Goal: Transaction & Acquisition: Purchase product/service

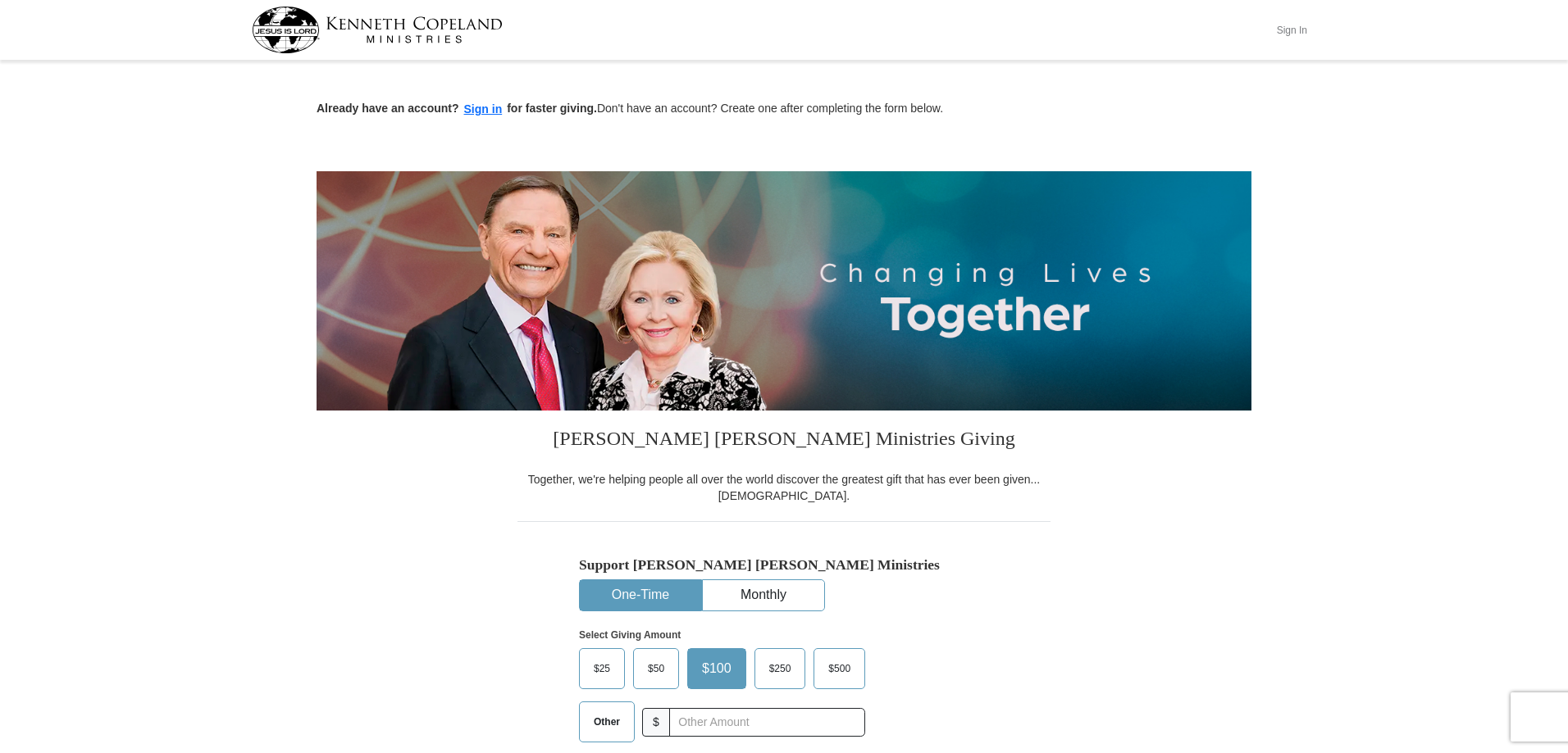
click at [1284, 30] on button "Sign In" at bounding box center [1291, 29] width 49 height 26
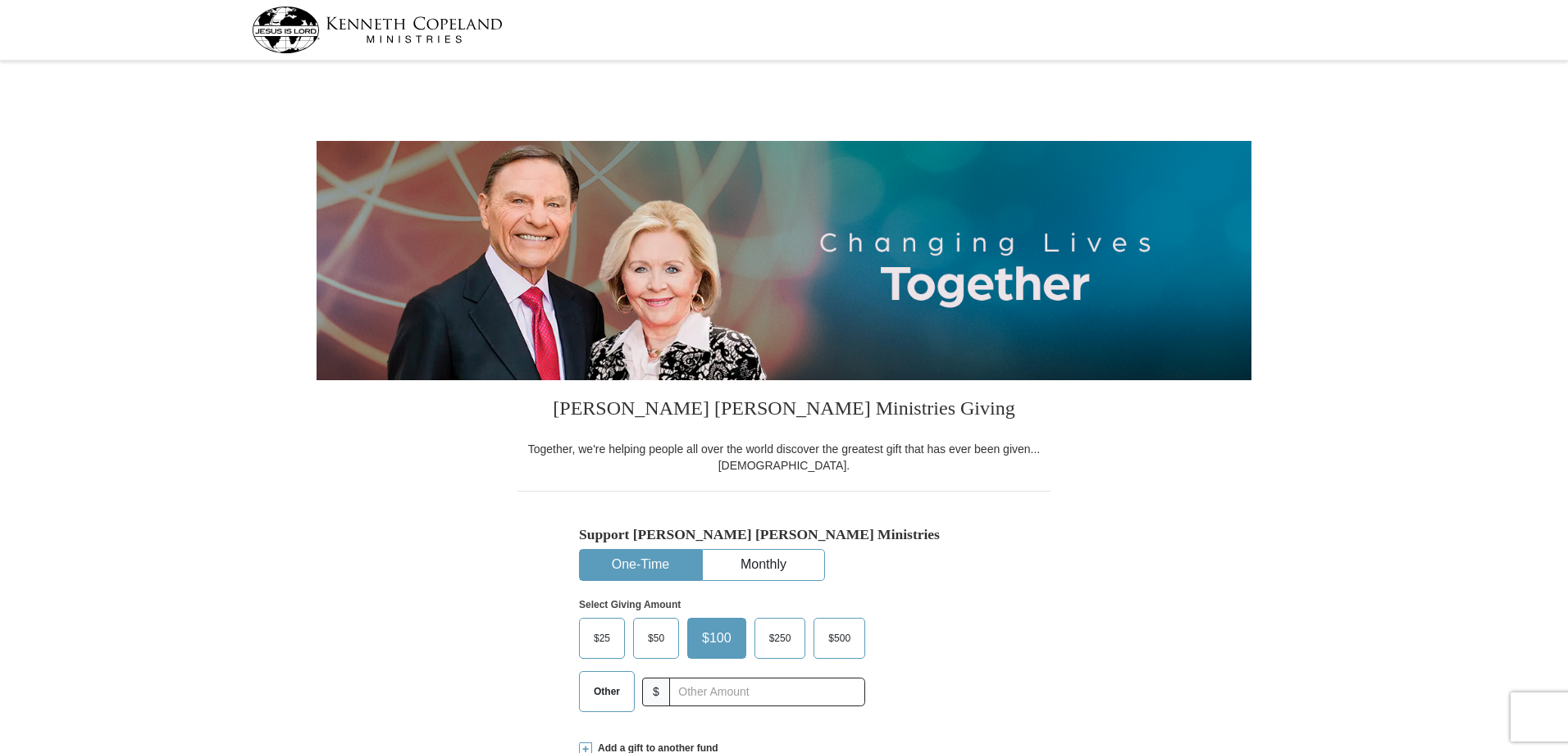
select select "VA"
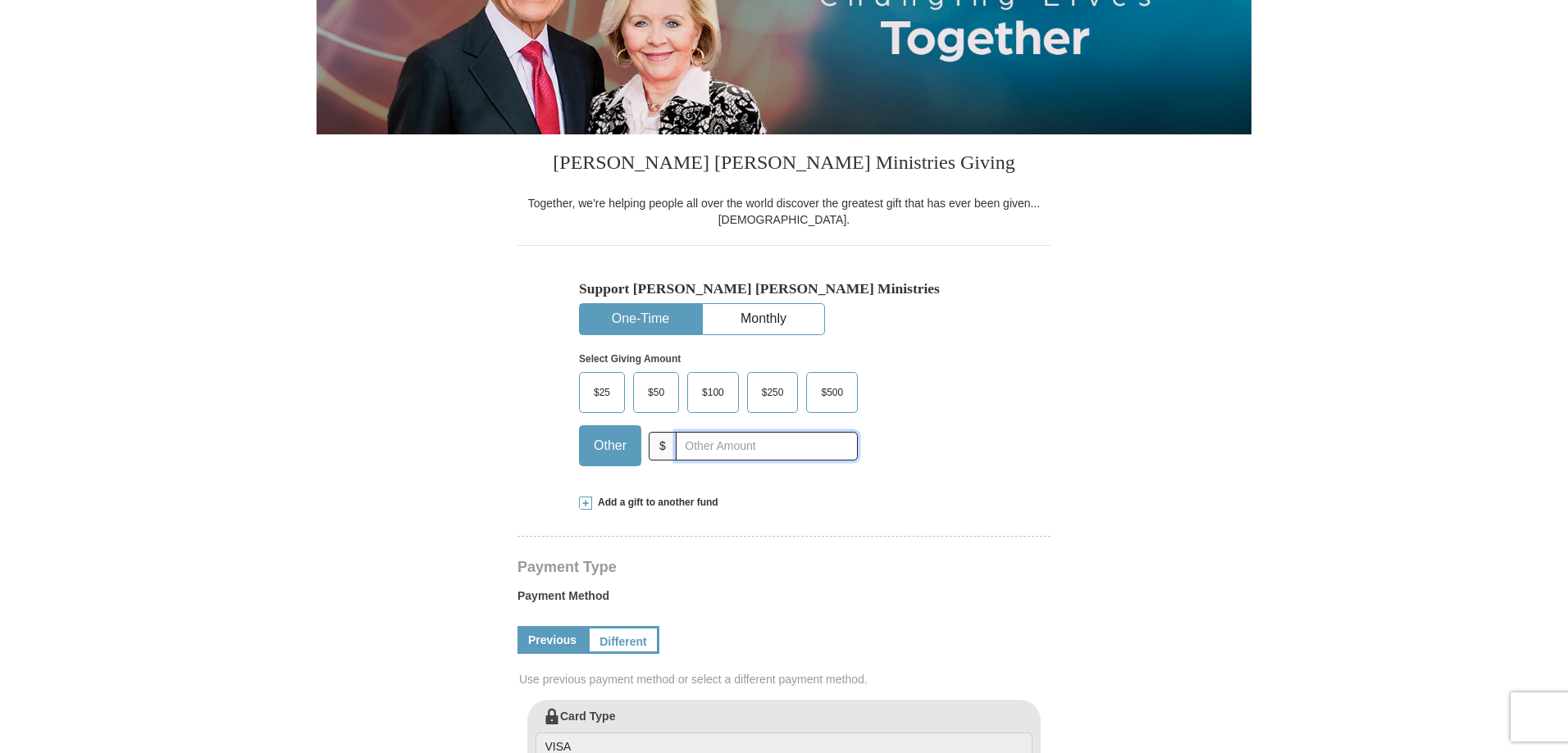
click at [737, 445] on input "text" at bounding box center [766, 446] width 182 height 28
type input "20"
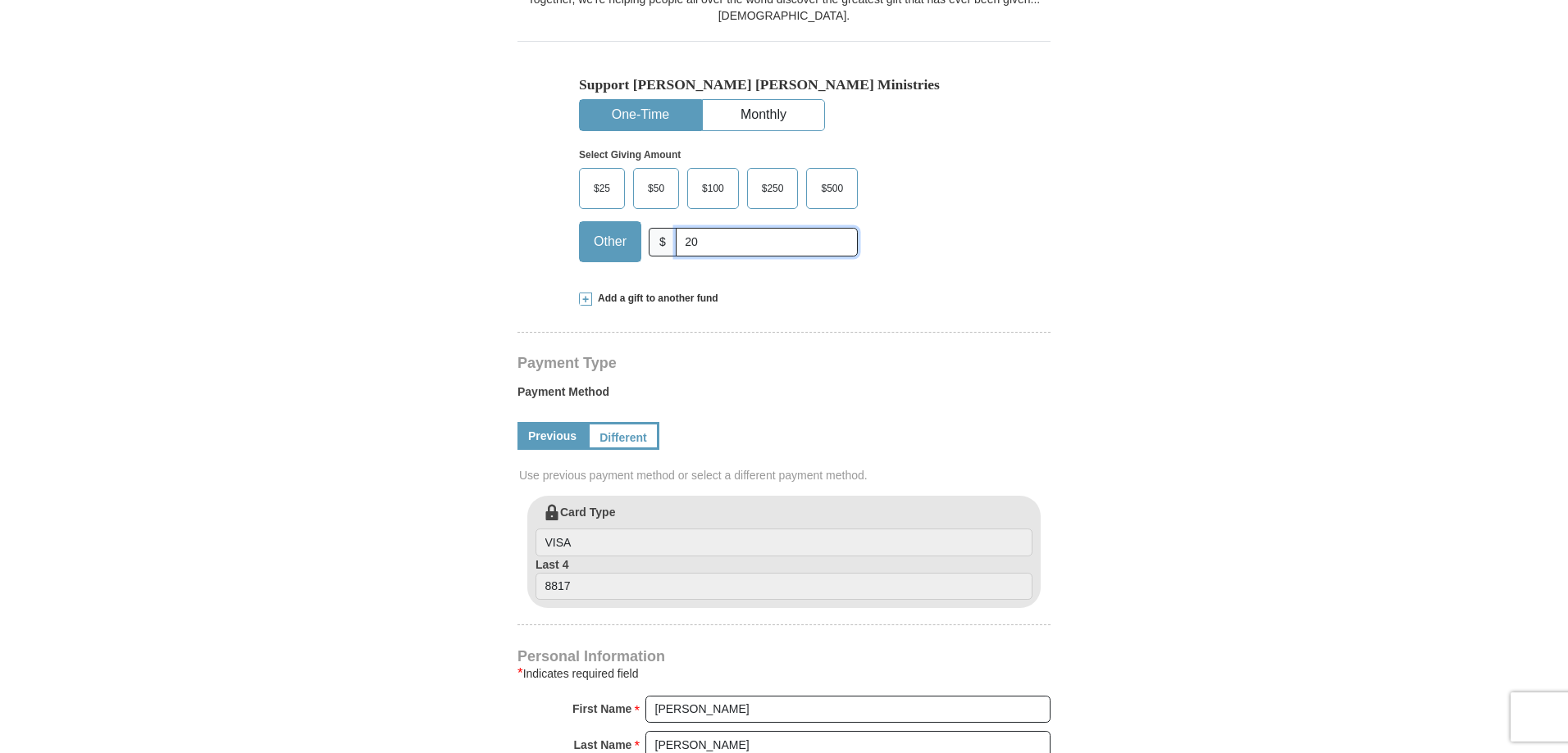
scroll to position [410, 0]
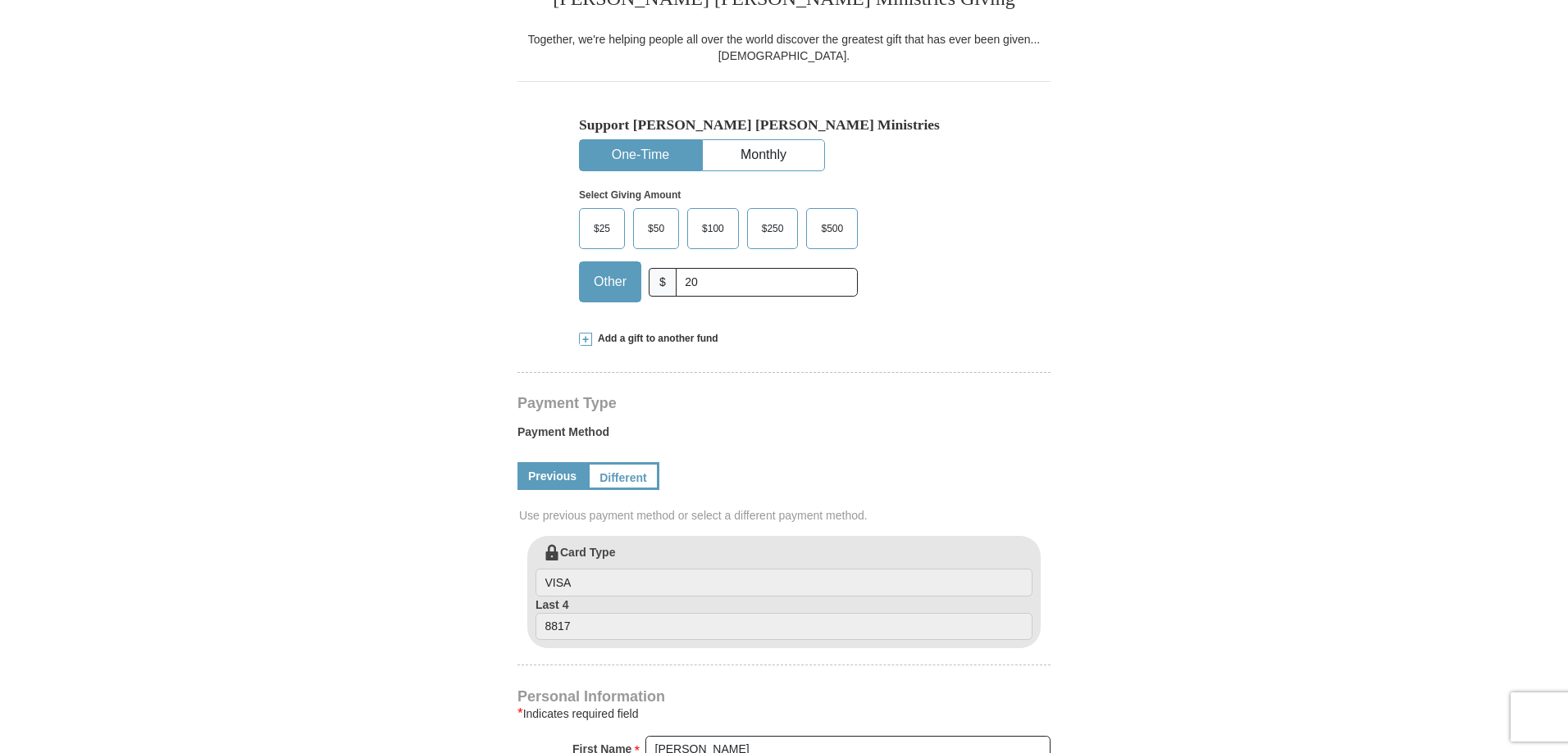
click at [658, 152] on button "One-Time" at bounding box center [640, 155] width 122 height 30
click at [761, 152] on button "Monthly" at bounding box center [763, 155] width 122 height 30
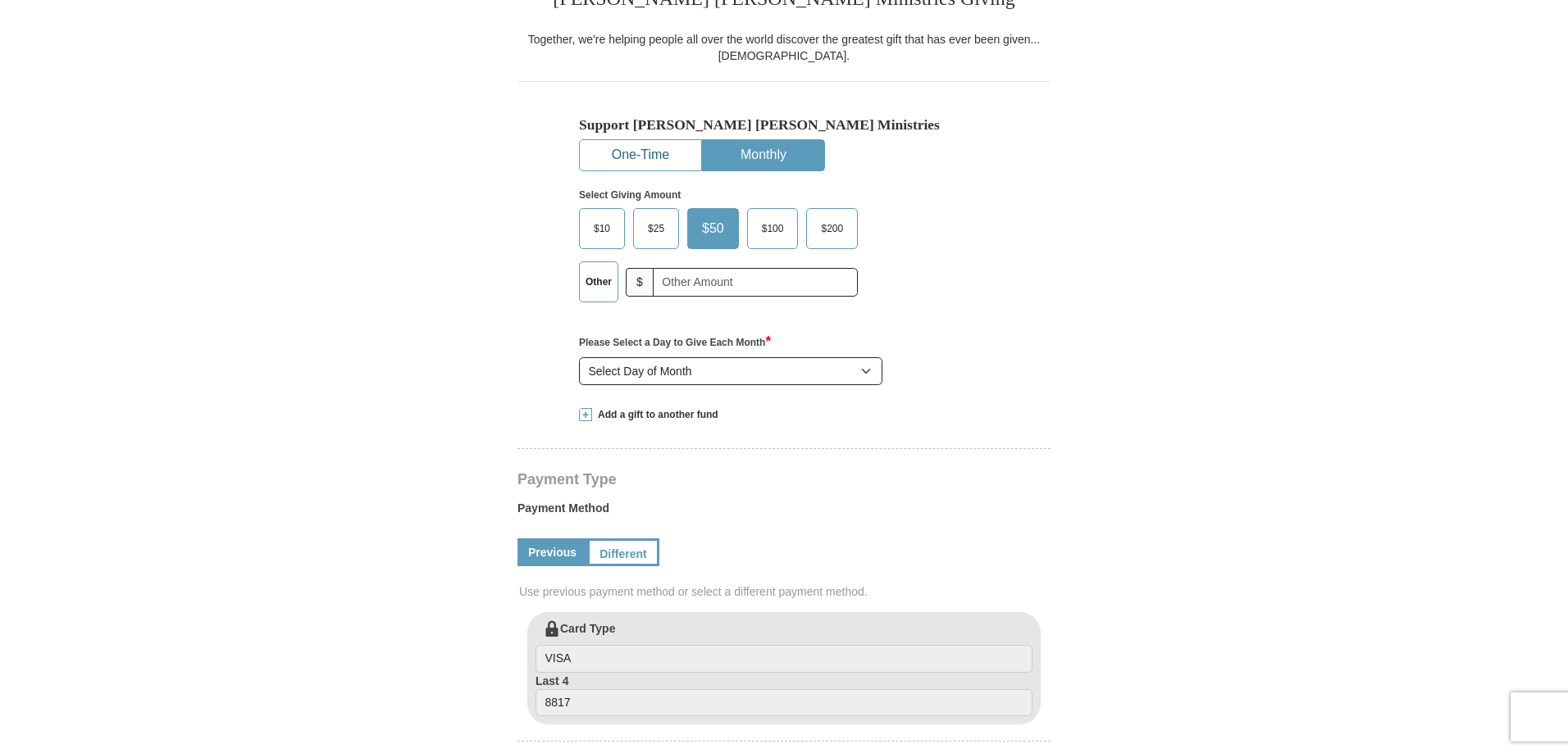
click at [666, 154] on button "One-Time" at bounding box center [640, 155] width 122 height 30
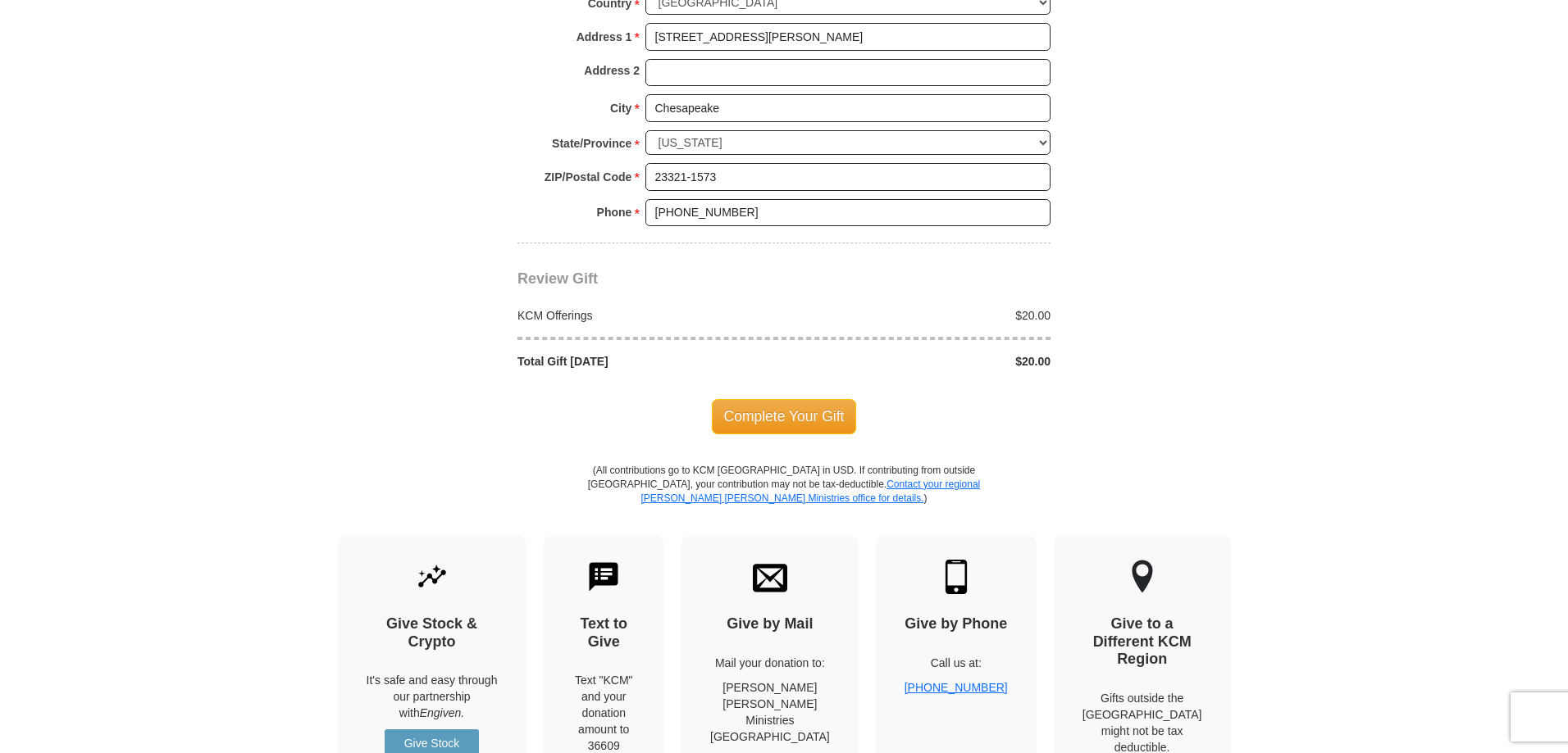
scroll to position [1311, 0]
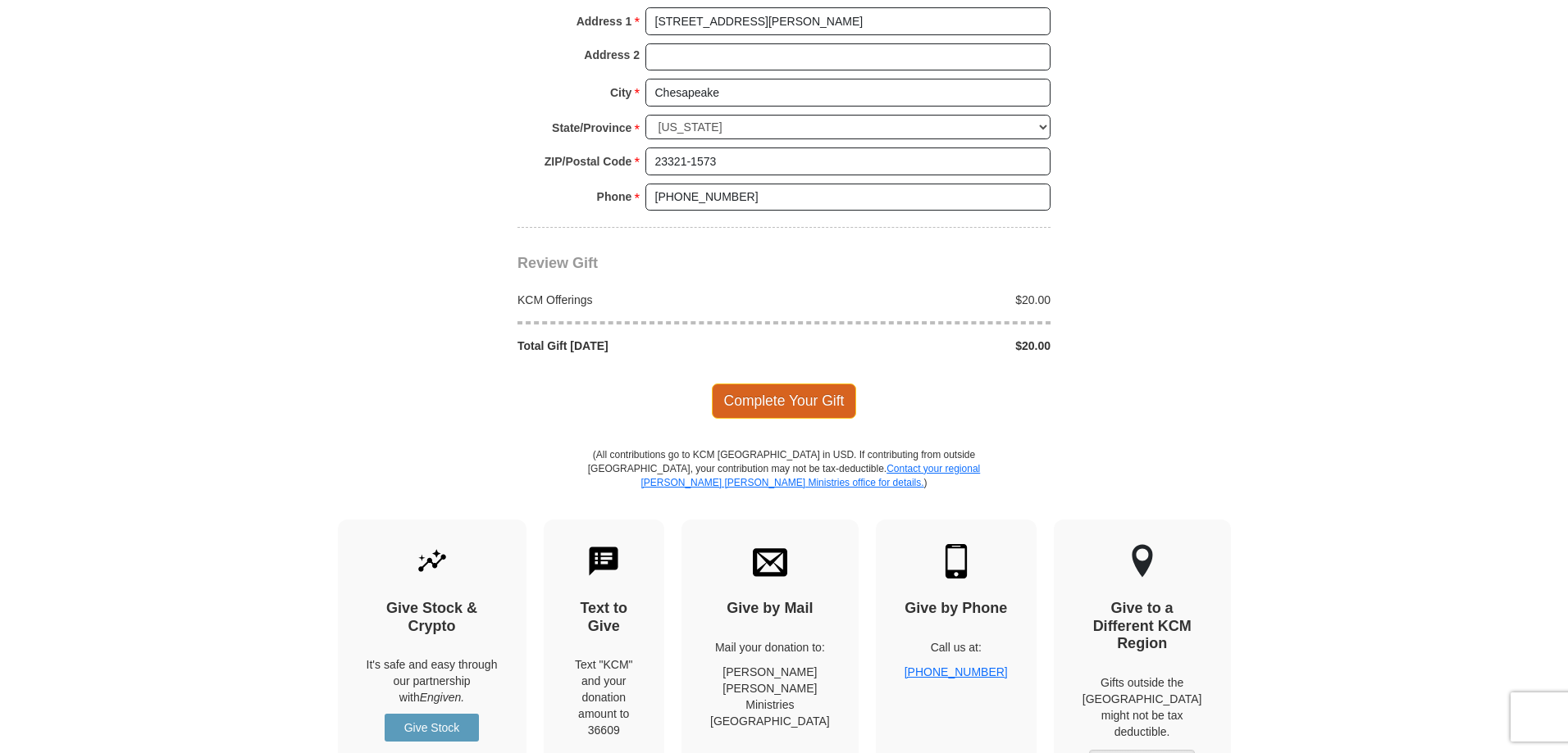
click at [812, 404] on span "Complete Your Gift" at bounding box center [784, 400] width 146 height 35
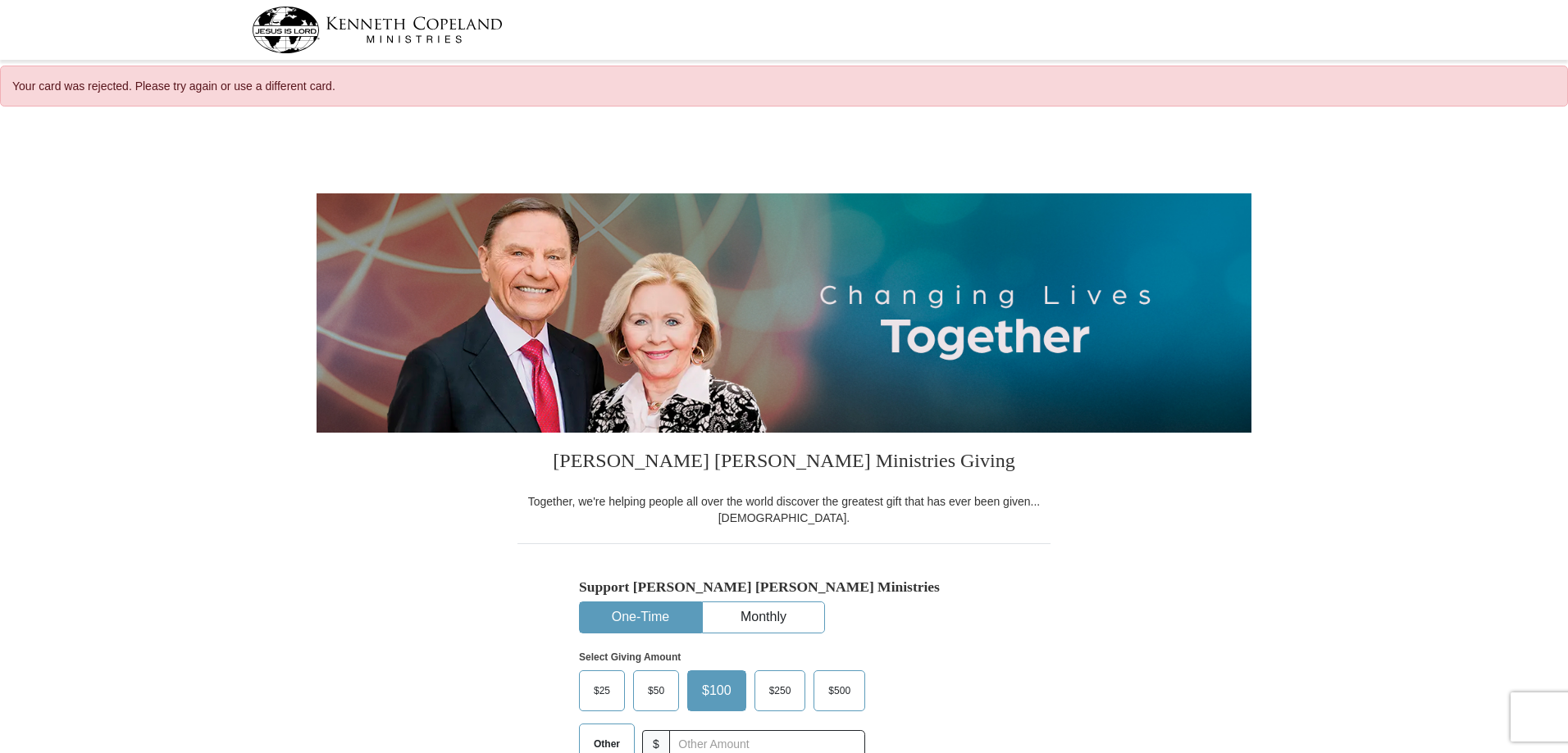
select select "VA"
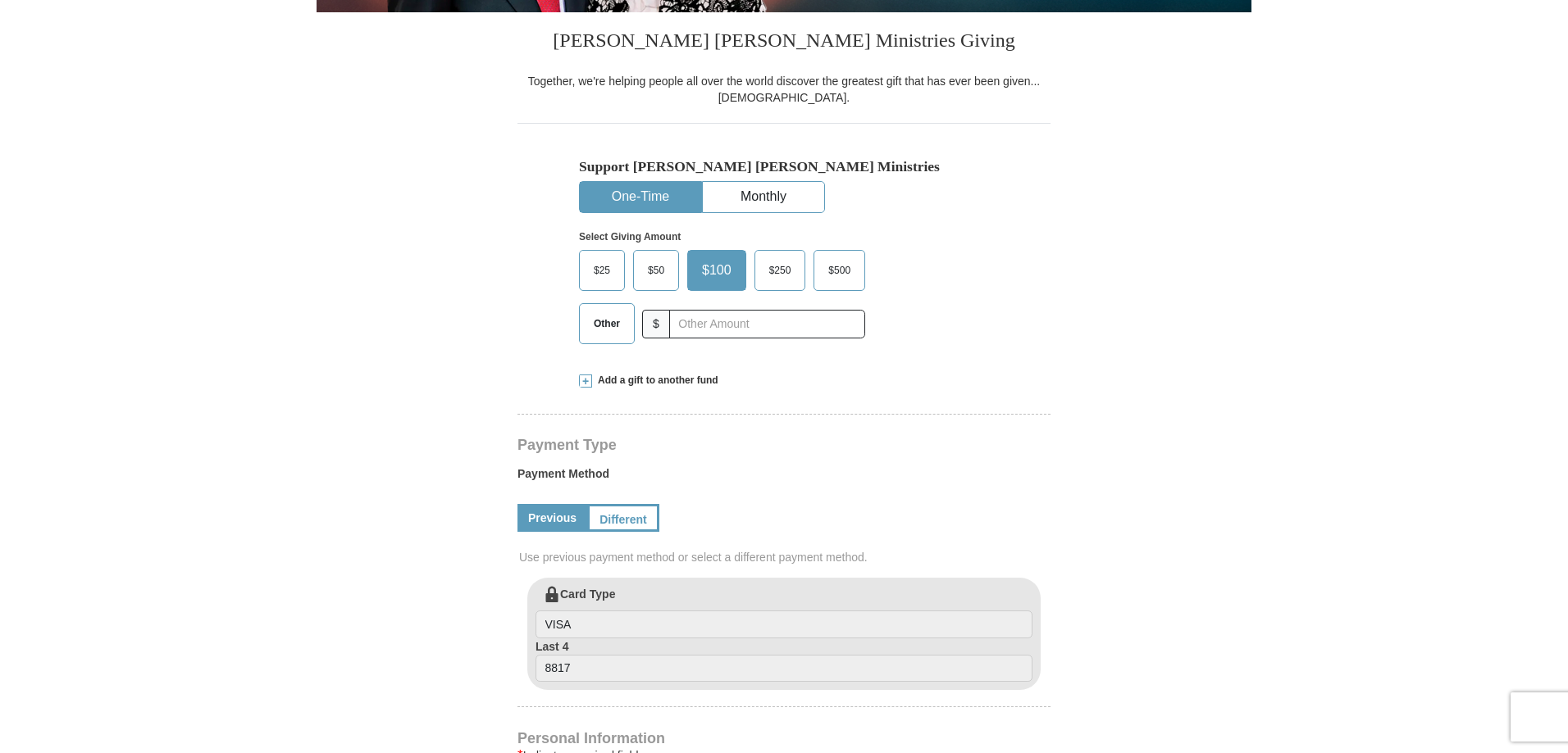
scroll to position [410, 0]
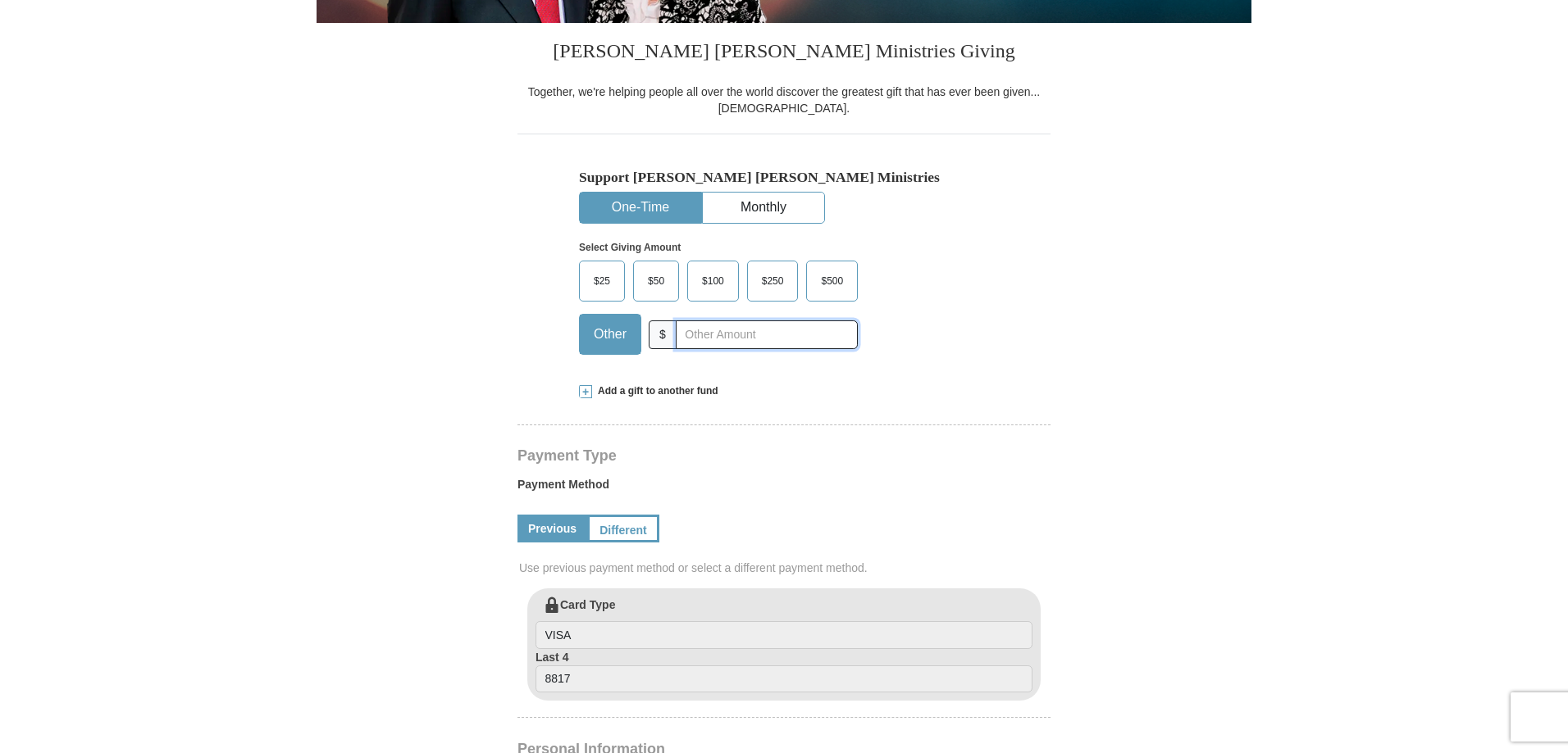
click at [689, 341] on input "text" at bounding box center [766, 334] width 182 height 28
type input "20"
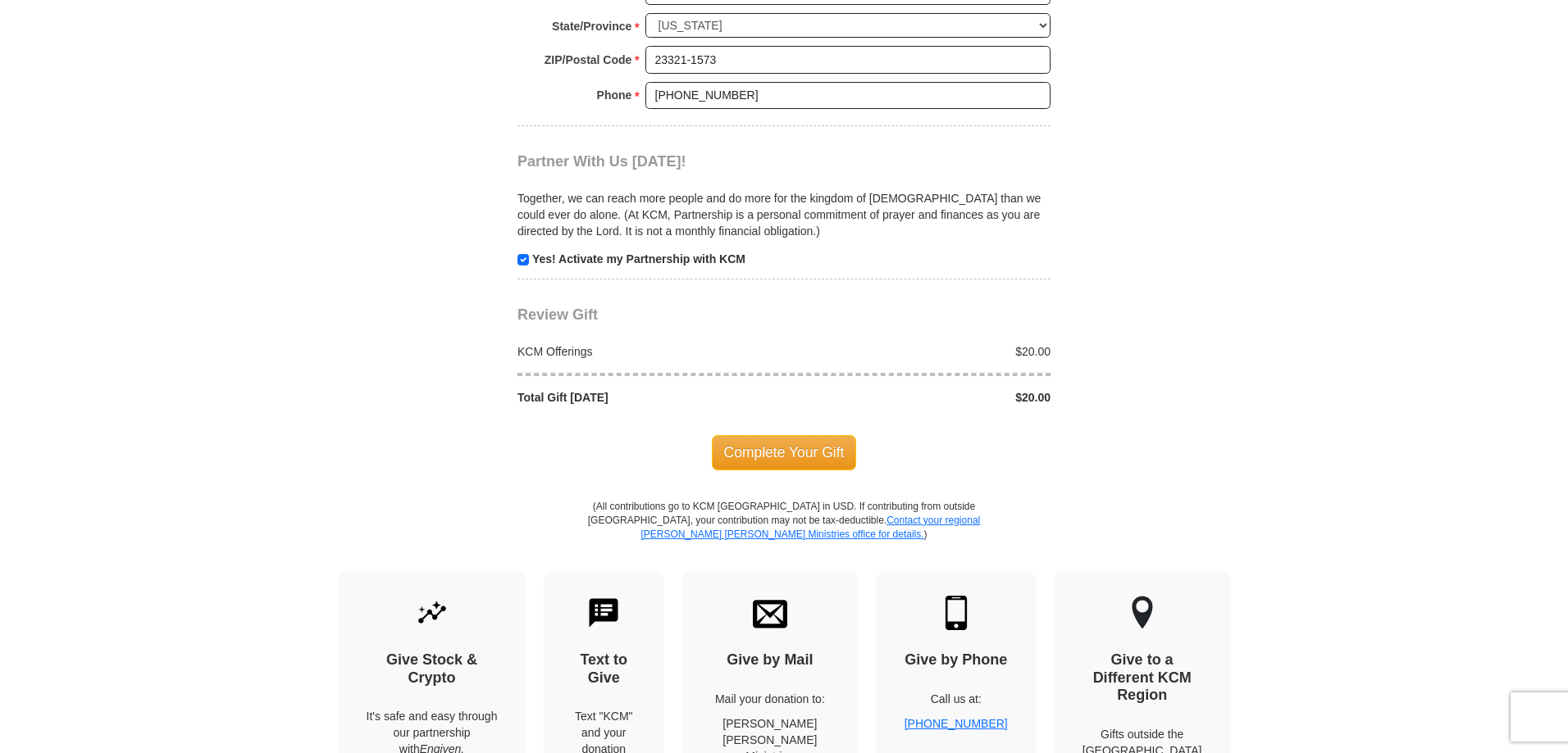
scroll to position [1475, 0]
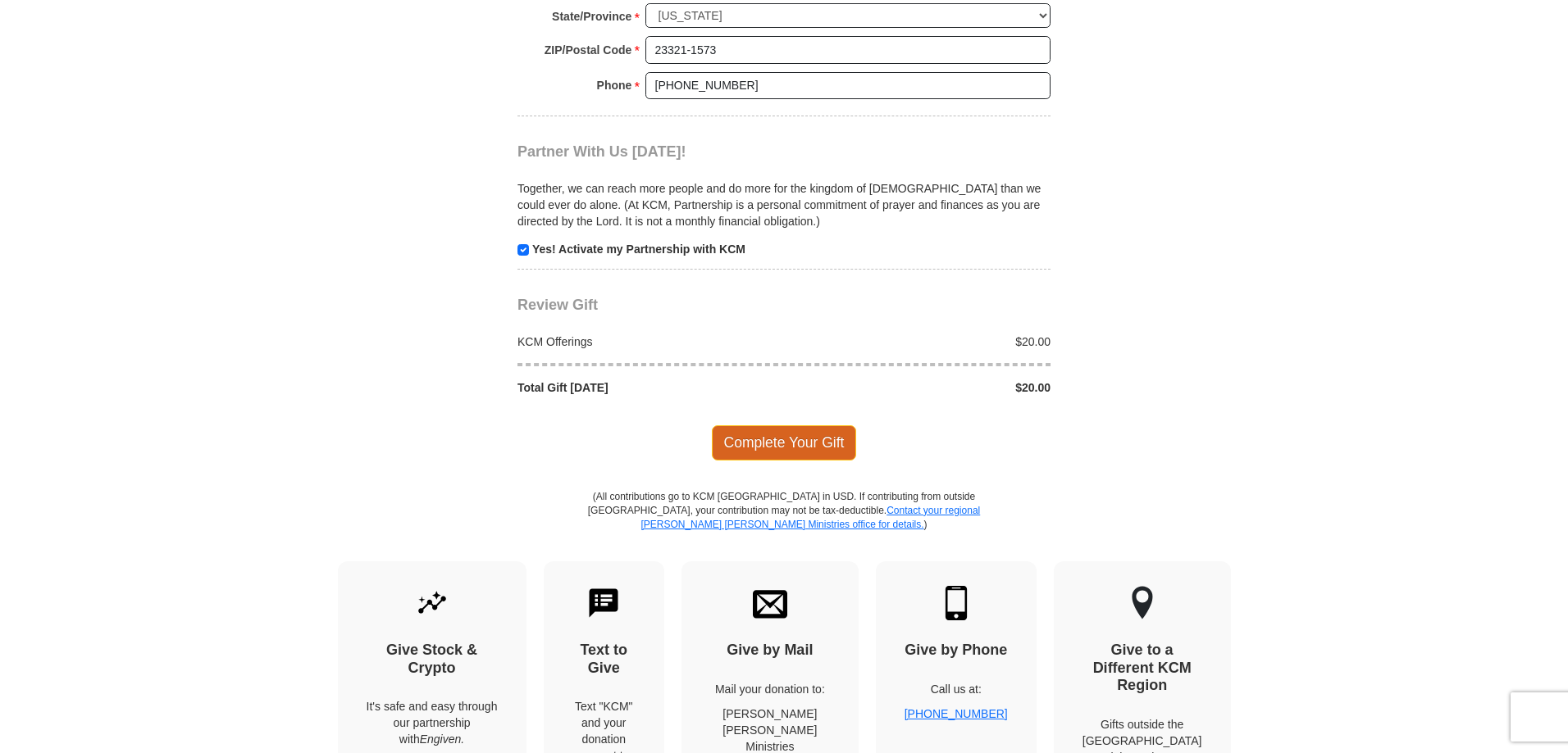
click at [776, 443] on span "Complete Your Gift" at bounding box center [784, 443] width 146 height 35
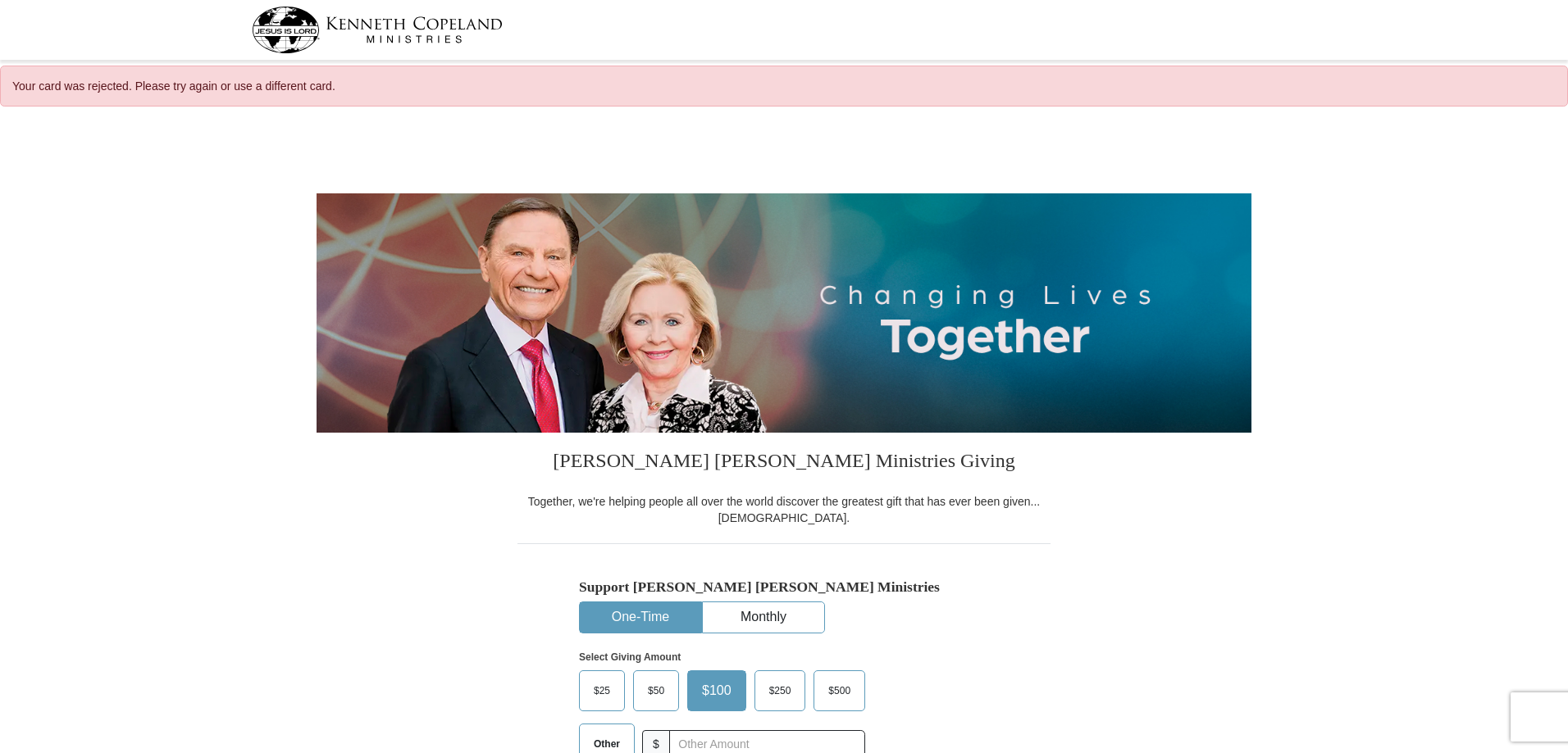
select select "VA"
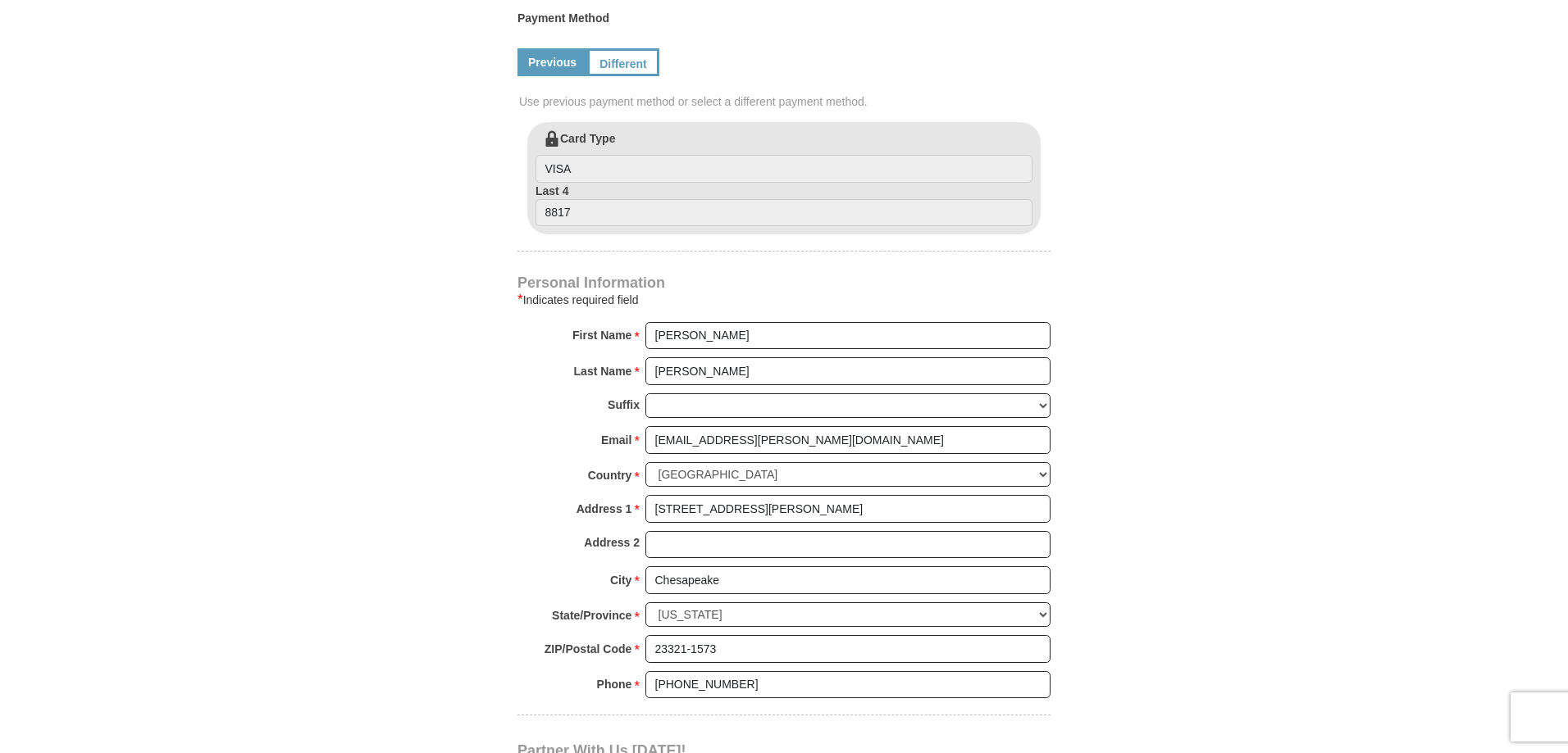
scroll to position [655, 0]
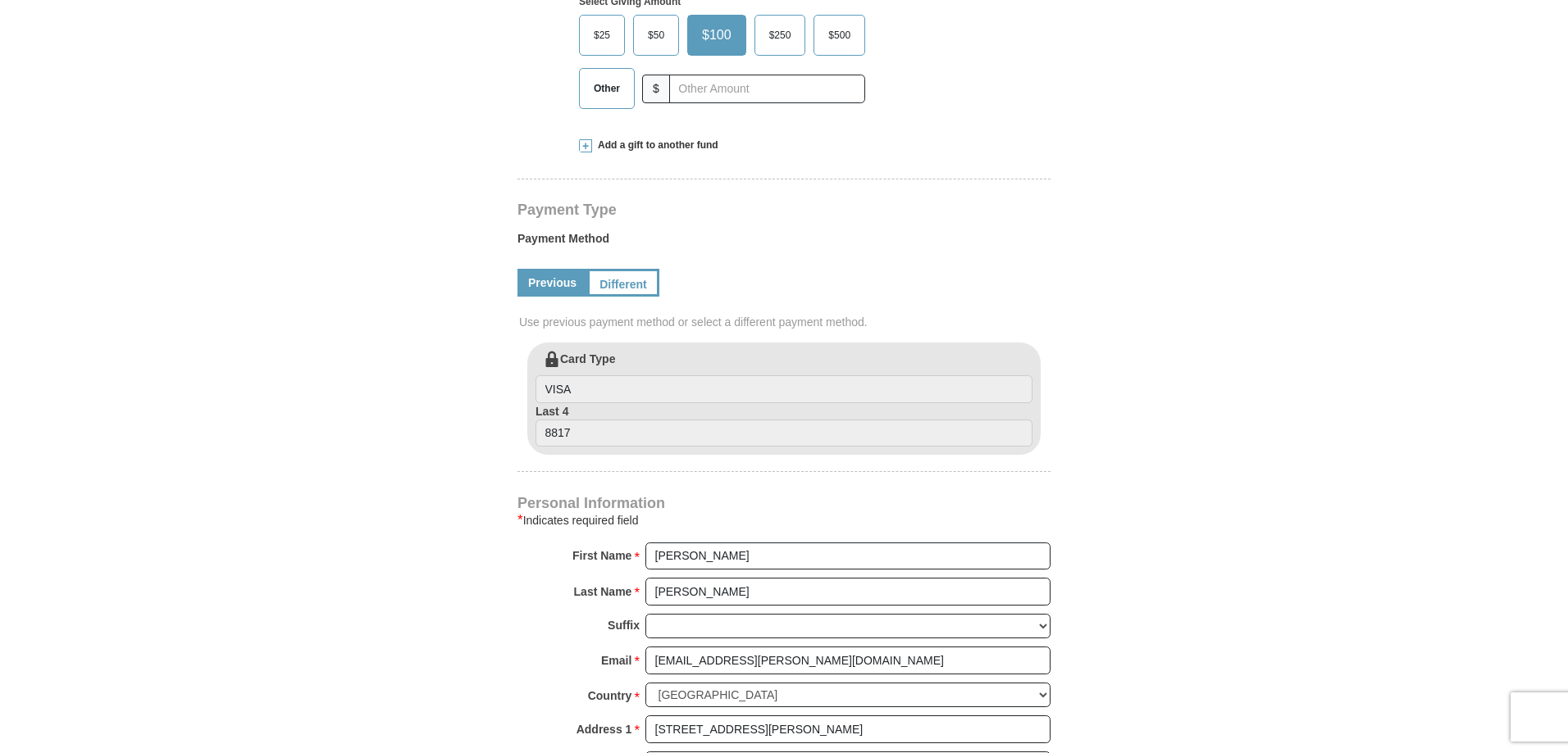
click at [693, 744] on div "Address 1 * 4912 Clifton St Please enter Address 1" at bounding box center [784, 733] width 533 height 36
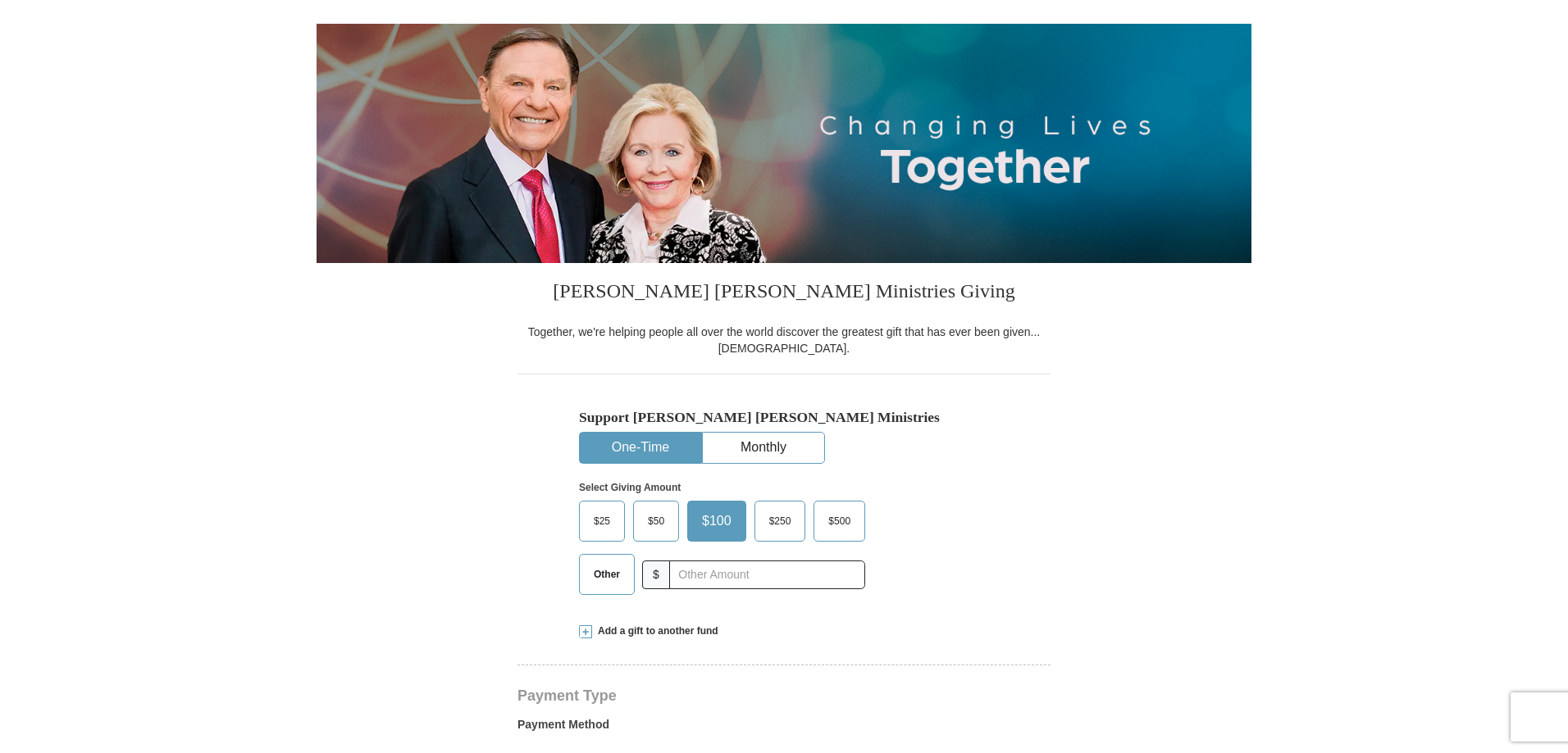
scroll to position [0, 0]
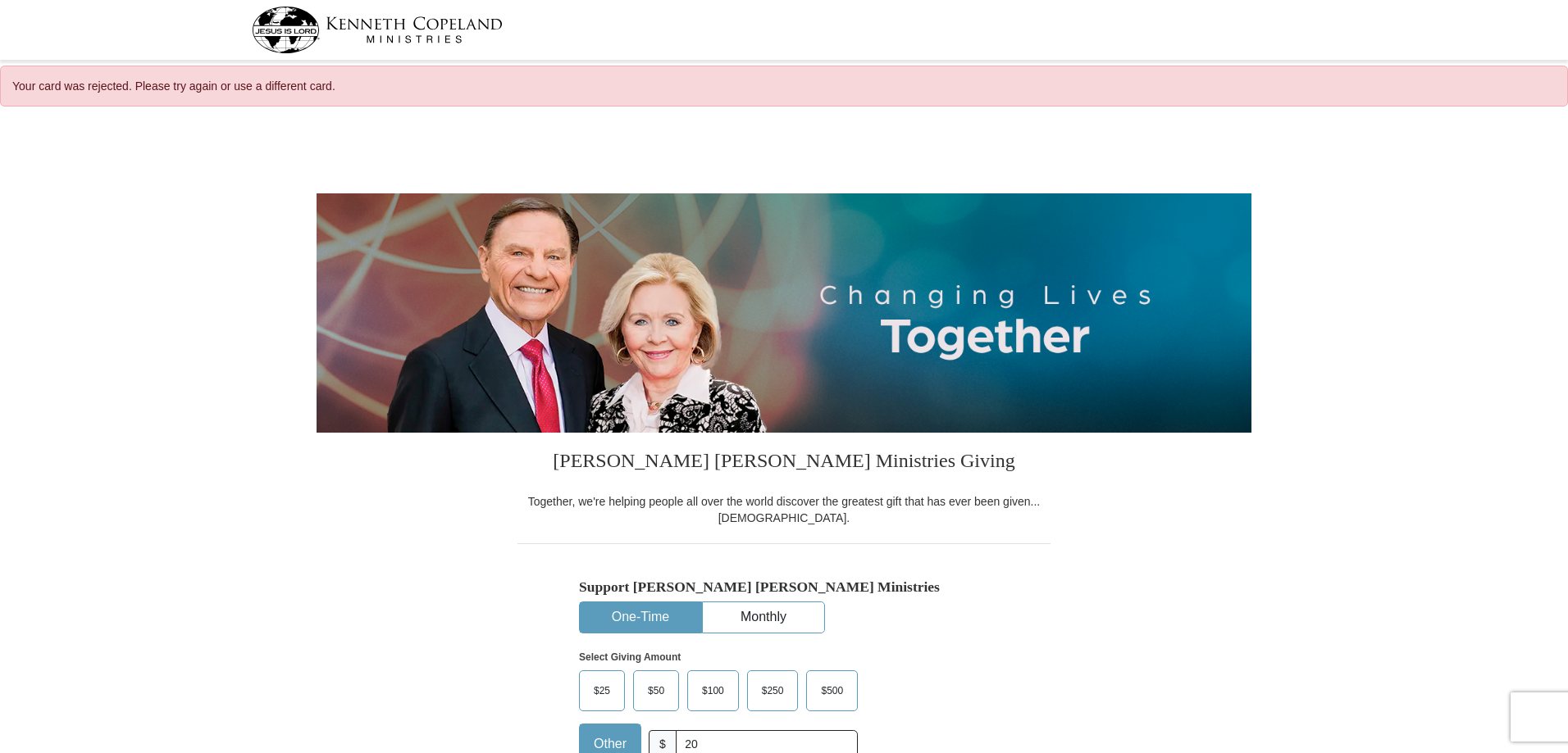
select select "VA"
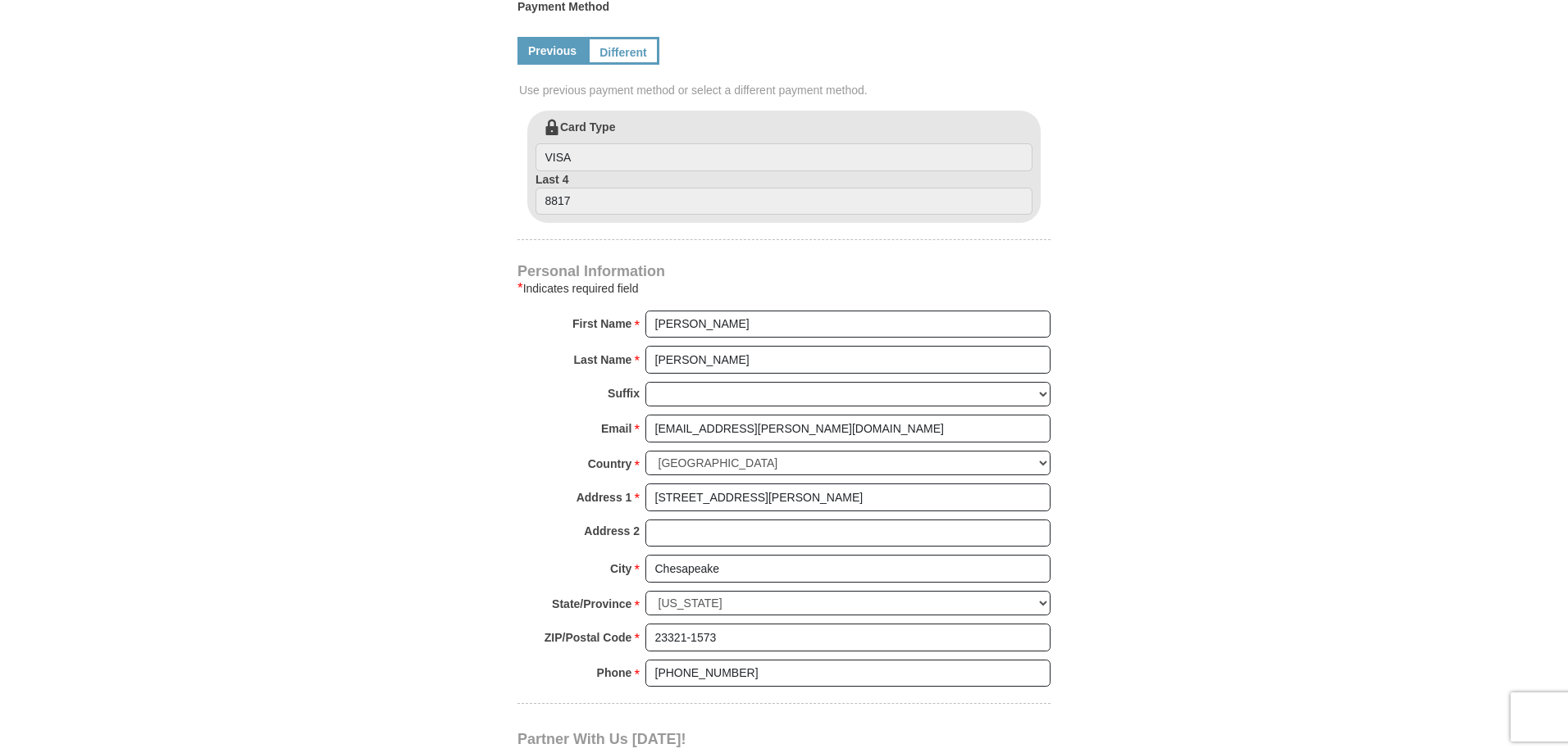
scroll to position [901, 0]
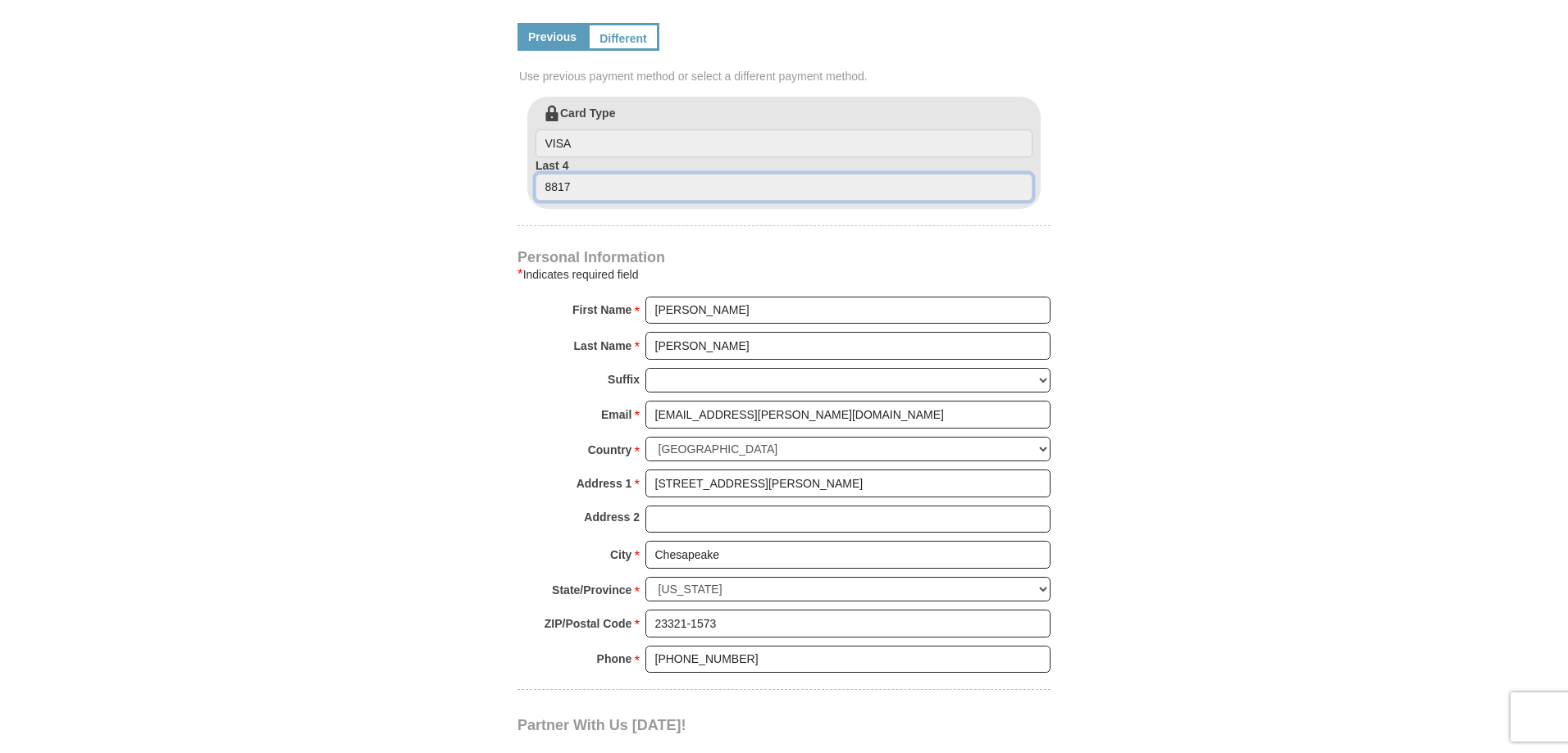
click at [561, 188] on input "8817" at bounding box center [784, 187] width 497 height 27
click at [567, 149] on input "VISA" at bounding box center [784, 143] width 497 height 27
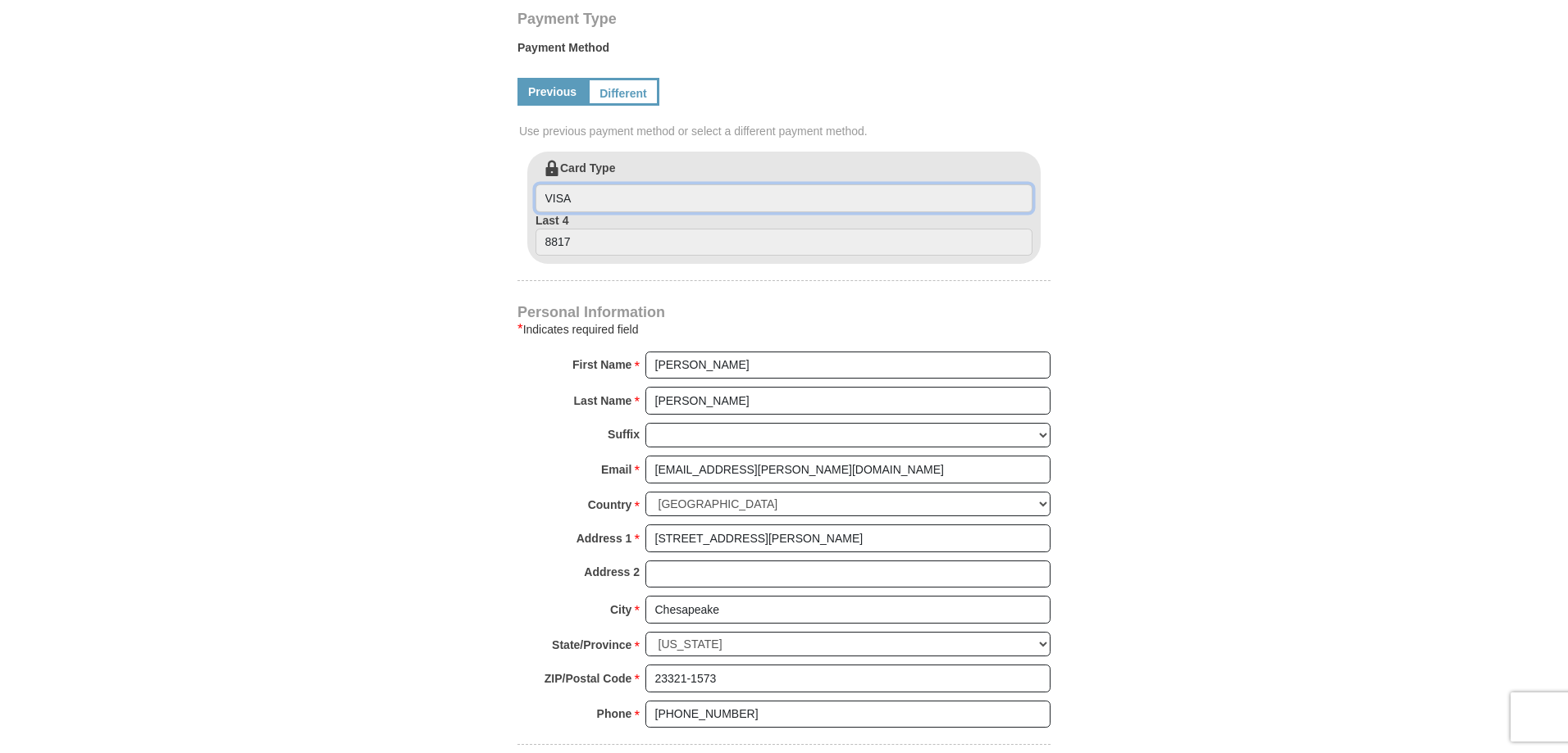
scroll to position [820, 0]
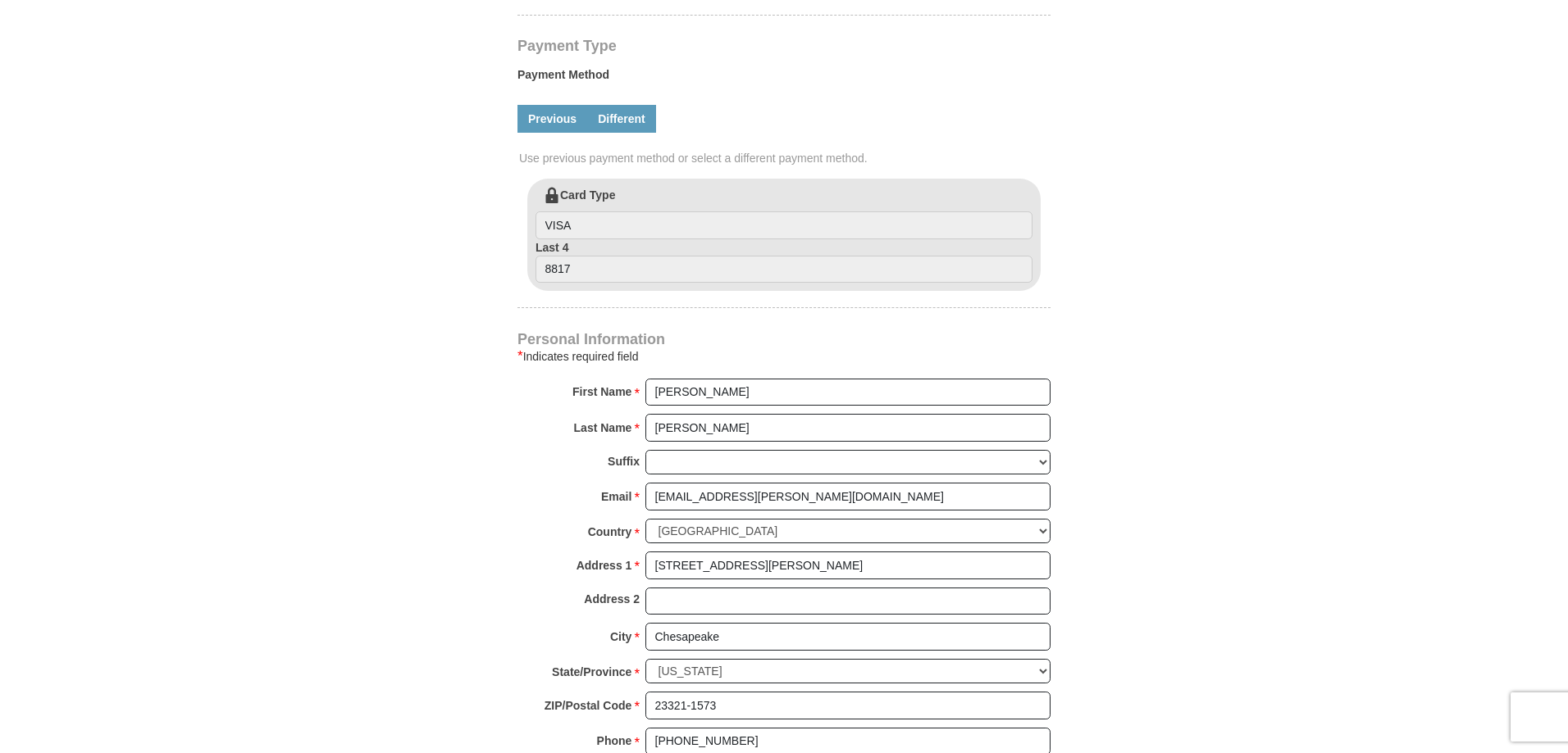
click at [626, 121] on link "Different" at bounding box center [622, 118] width 69 height 27
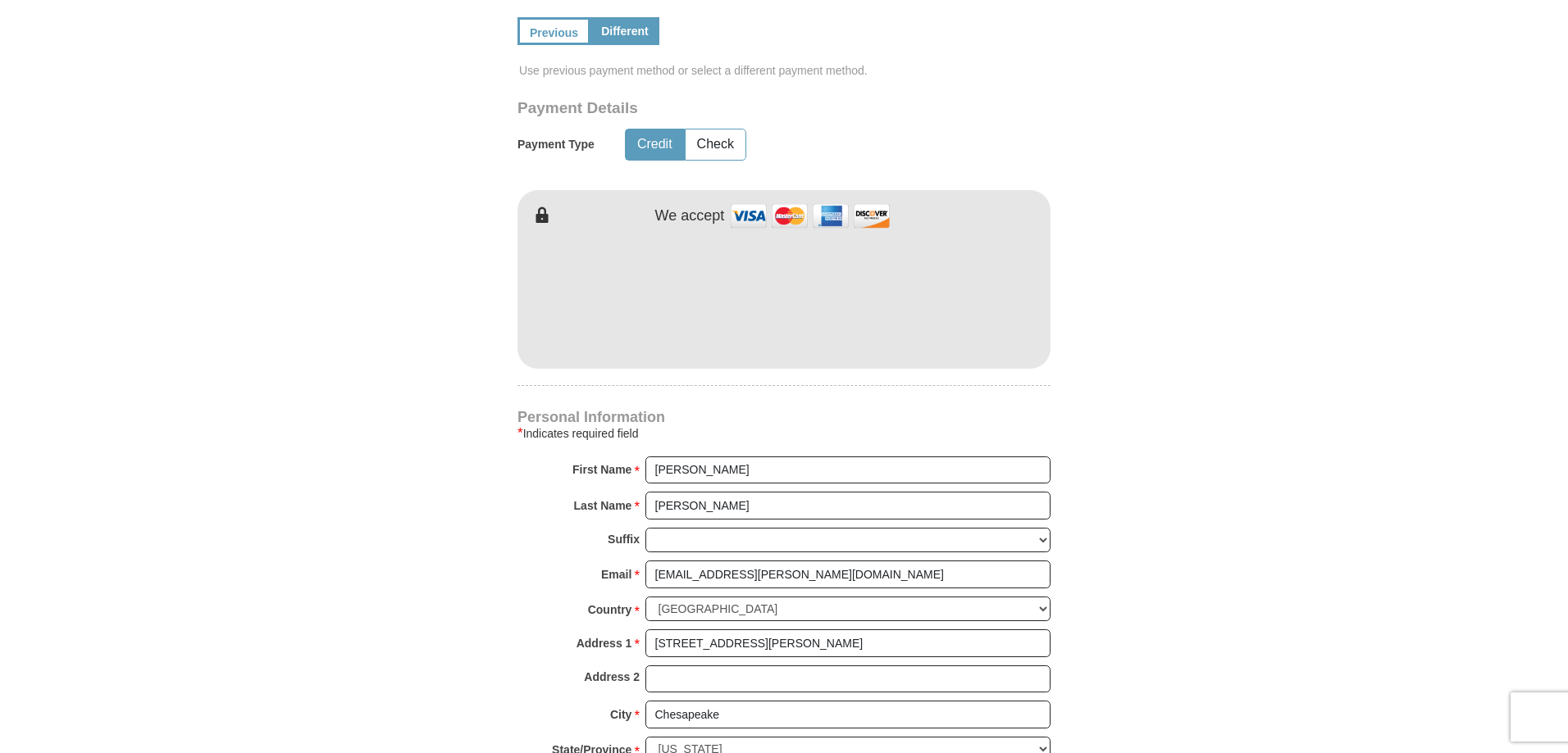
scroll to position [901, 0]
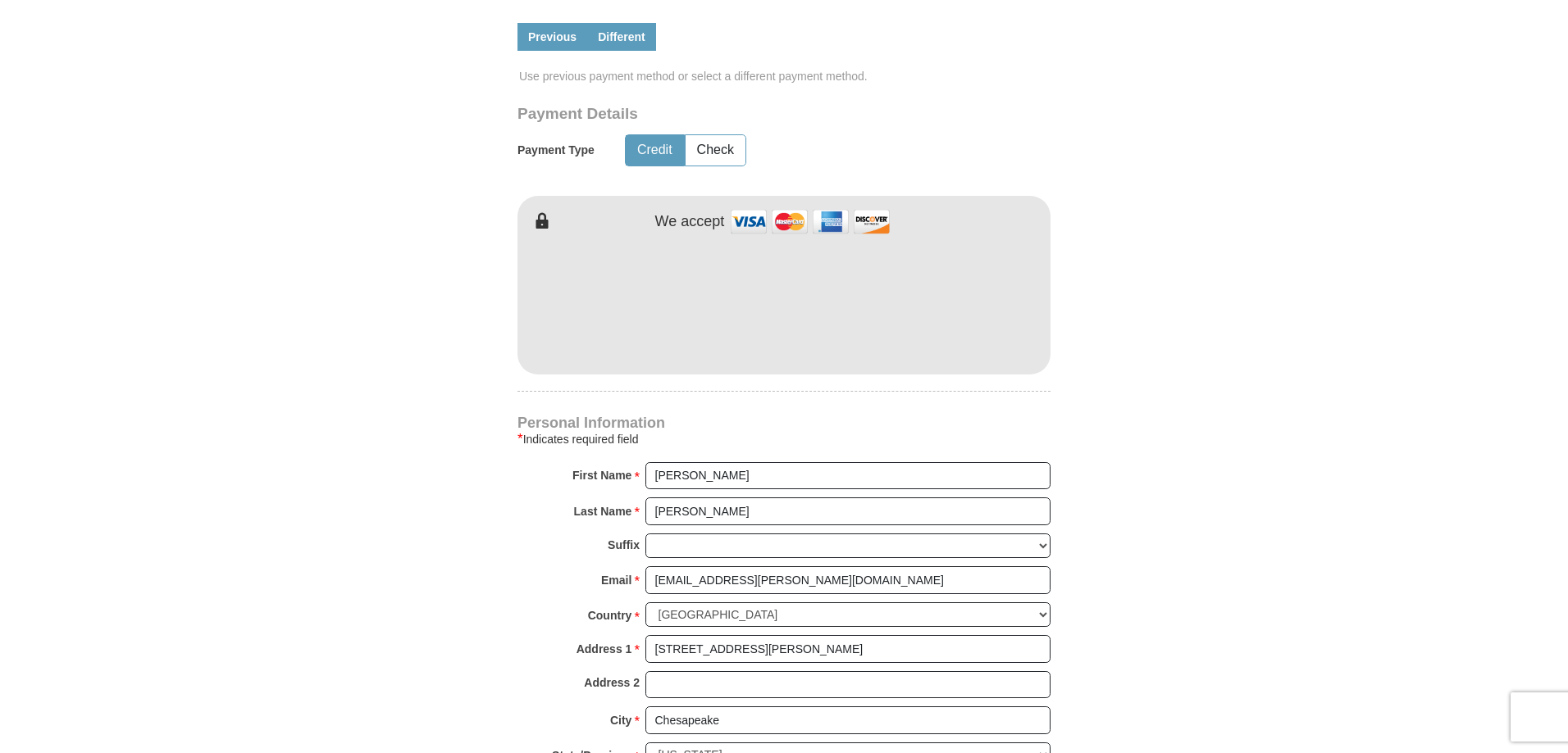
click at [543, 42] on link "Previous" at bounding box center [552, 36] width 70 height 27
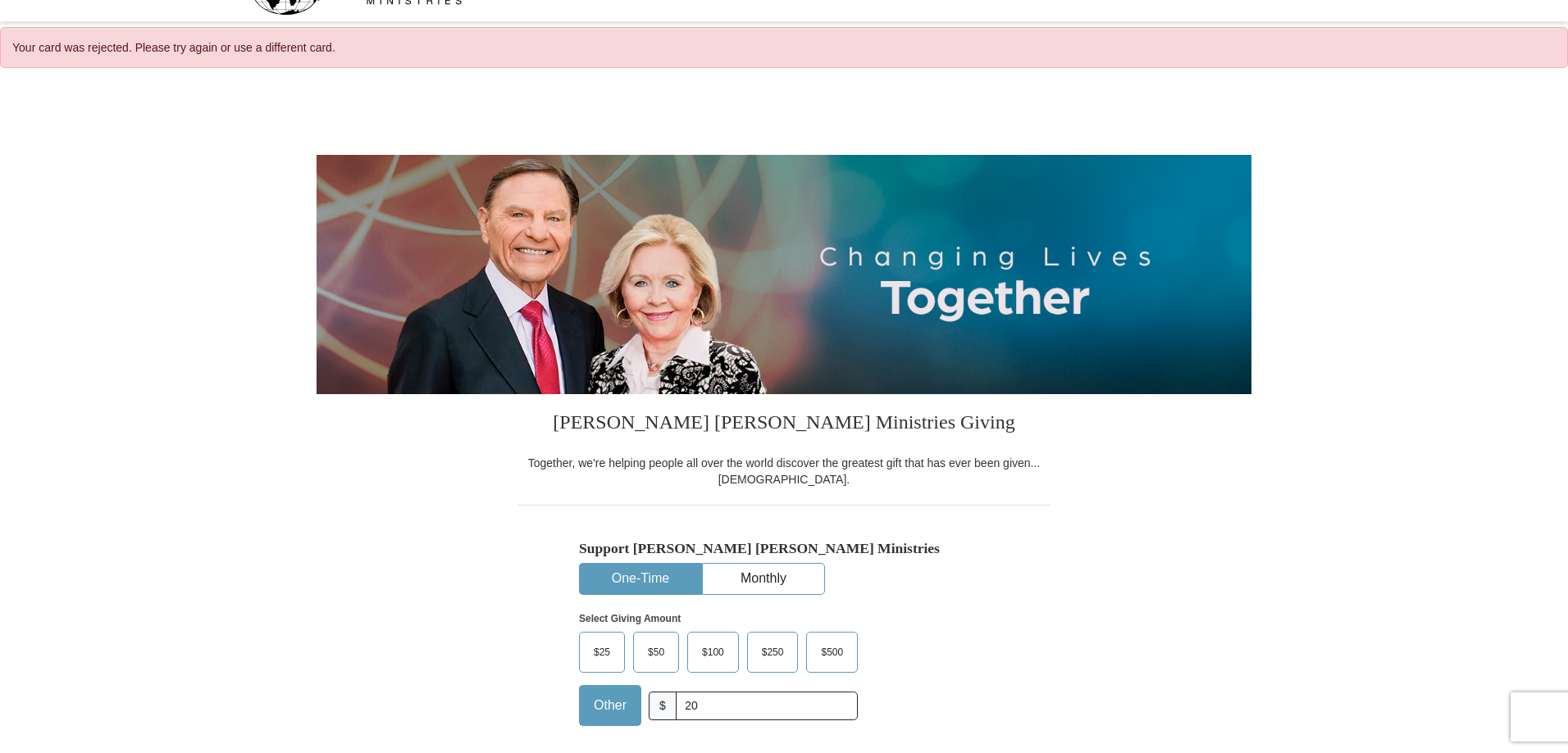
scroll to position [0, 0]
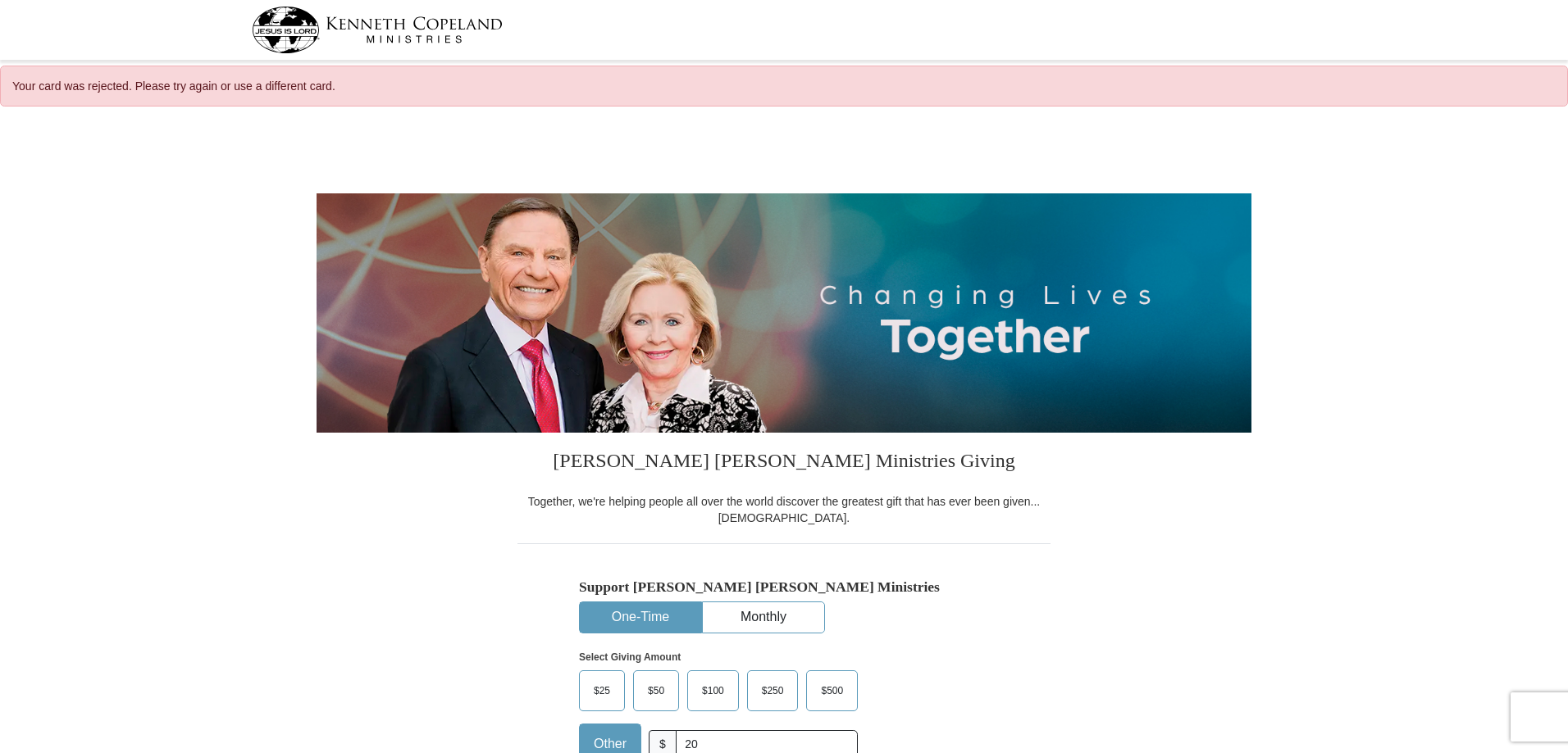
click at [403, 27] on img at bounding box center [377, 29] width 251 height 47
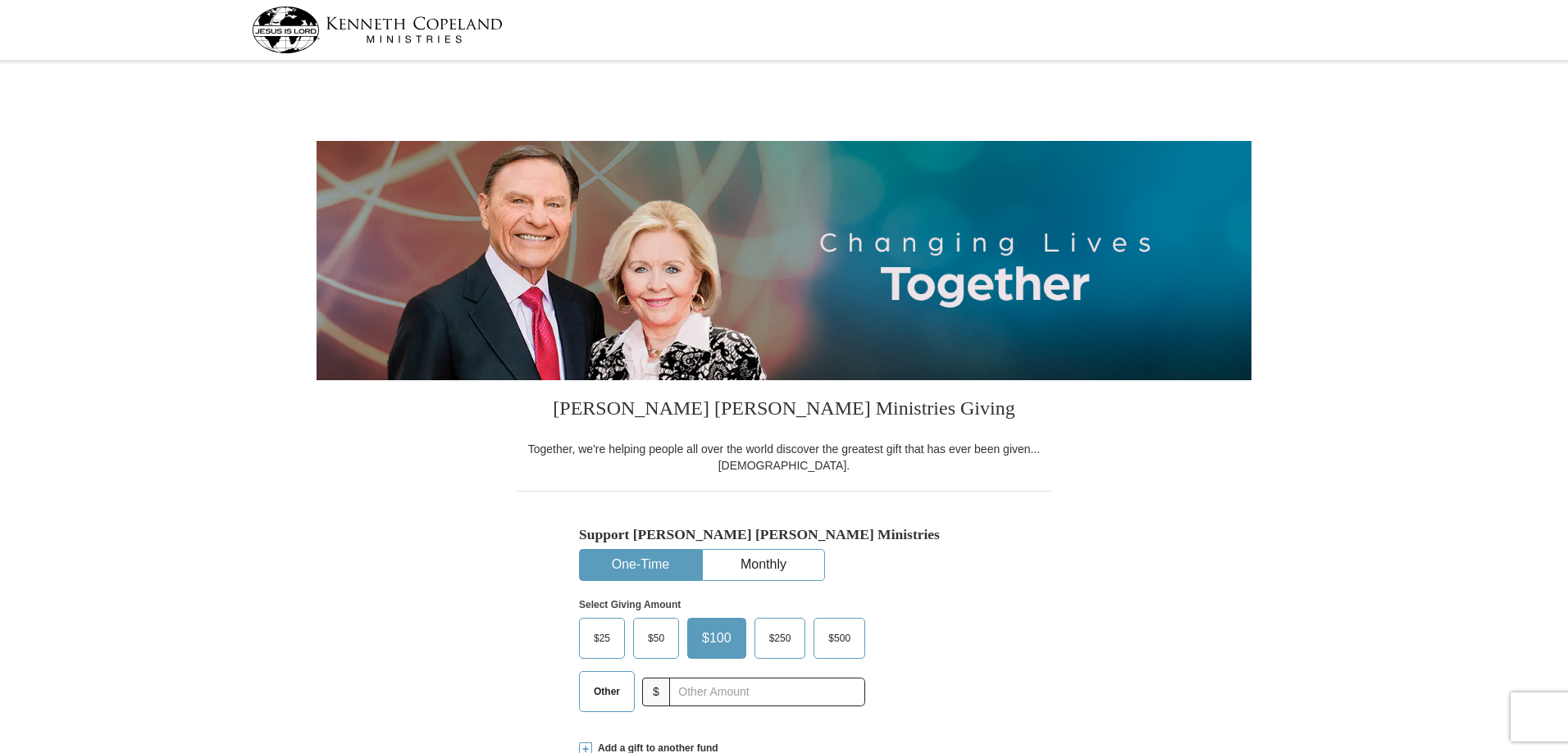
select select "VA"
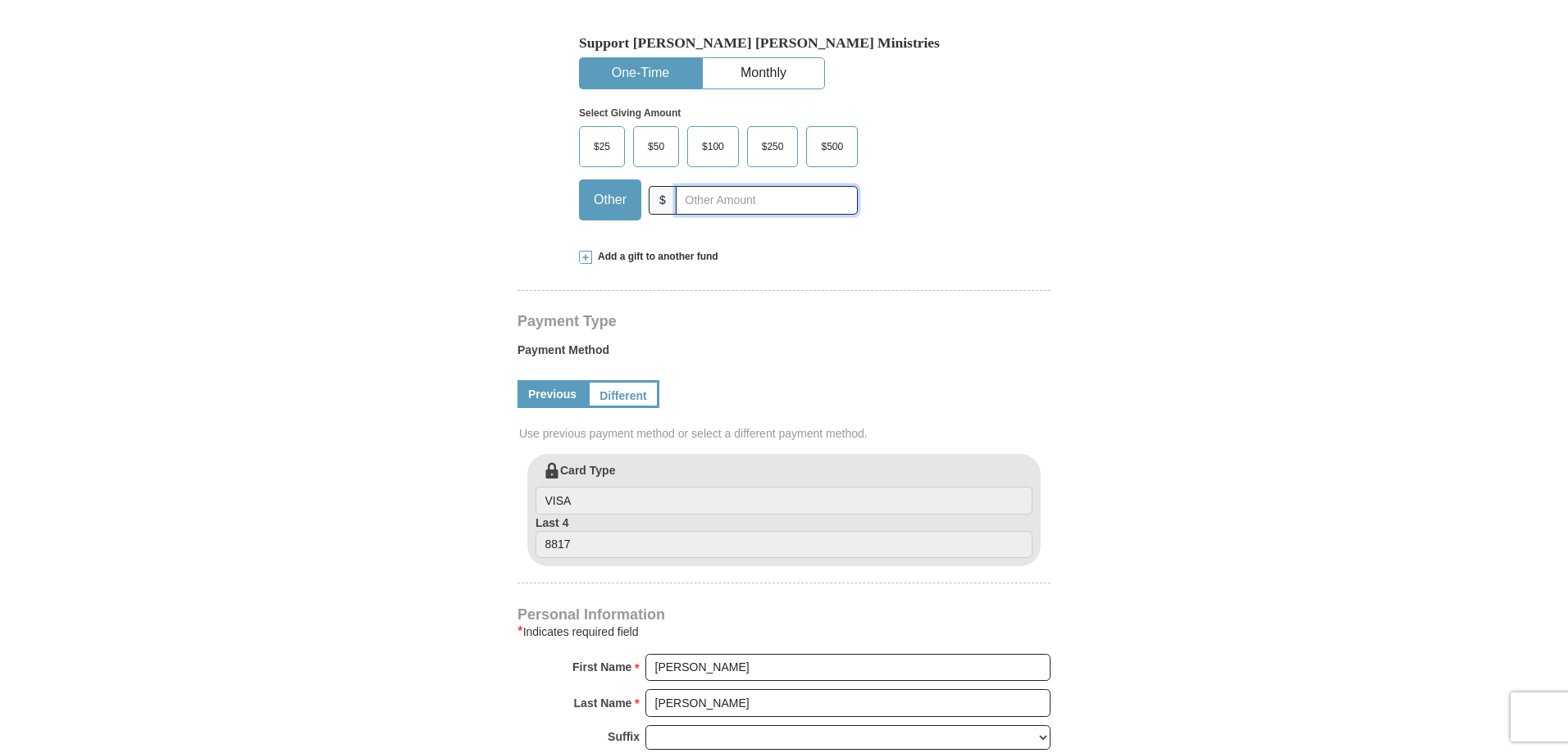
click at [688, 200] on input "text" at bounding box center [766, 200] width 182 height 28
type input "20"
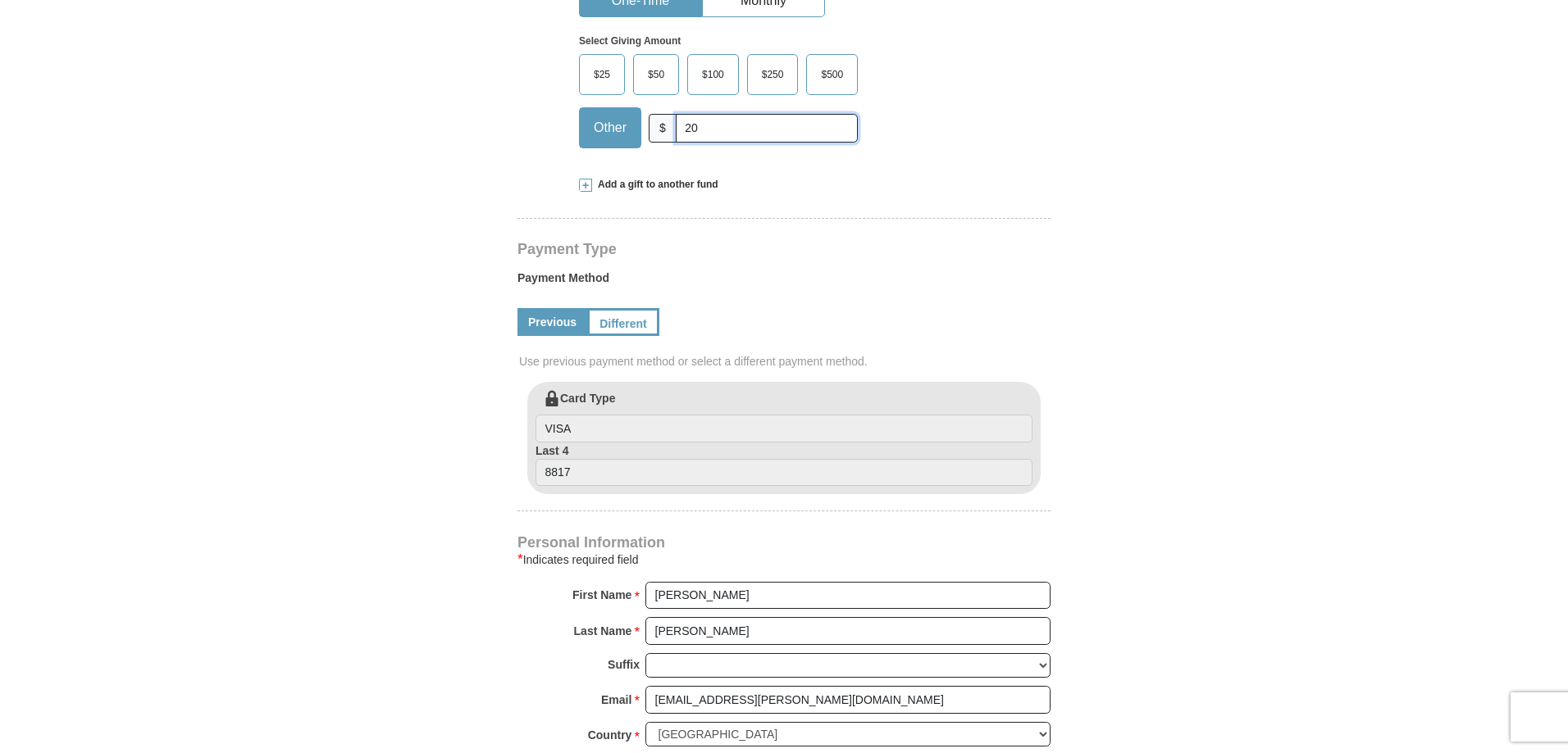
scroll to position [738, 0]
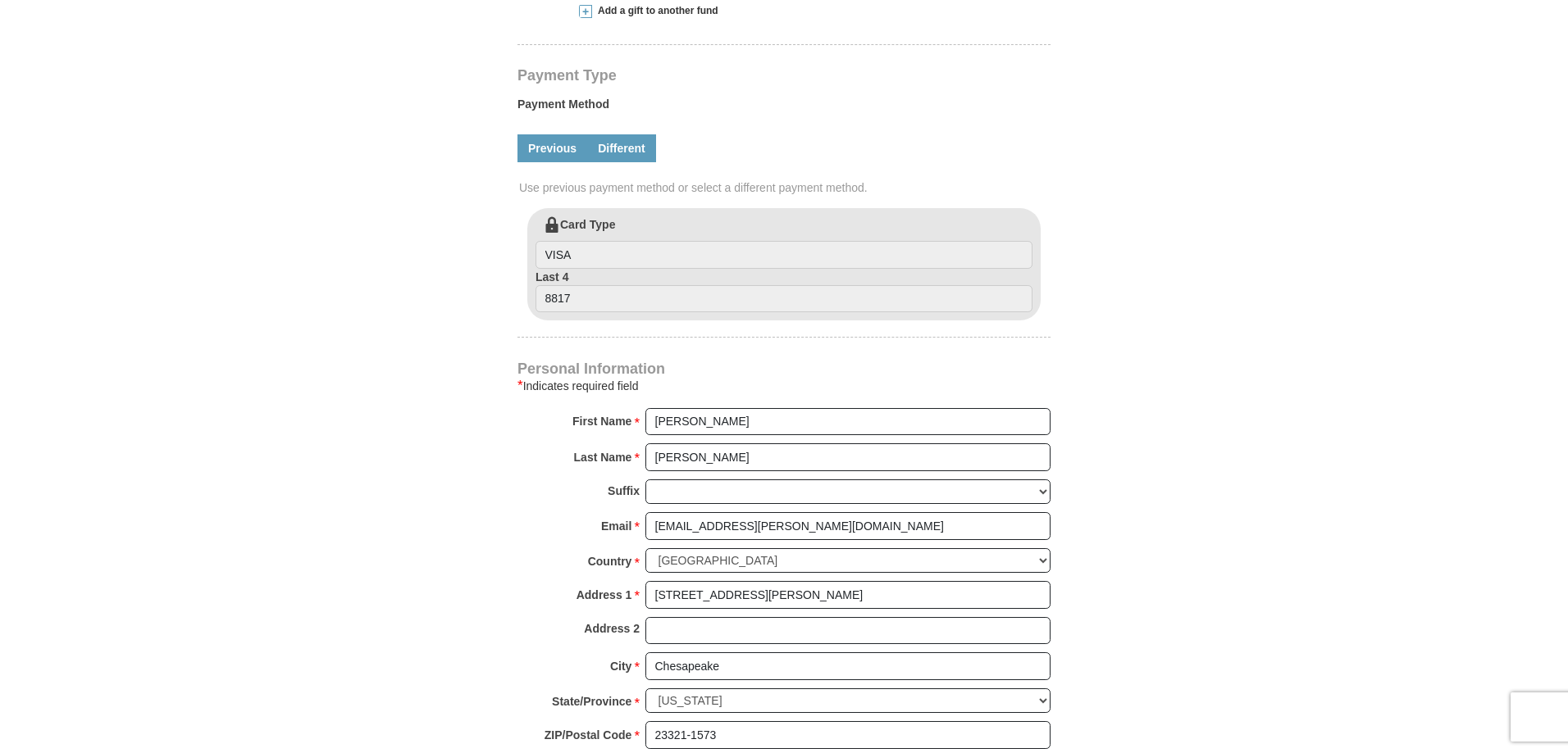
click at [620, 159] on link "Different" at bounding box center [622, 148] width 69 height 27
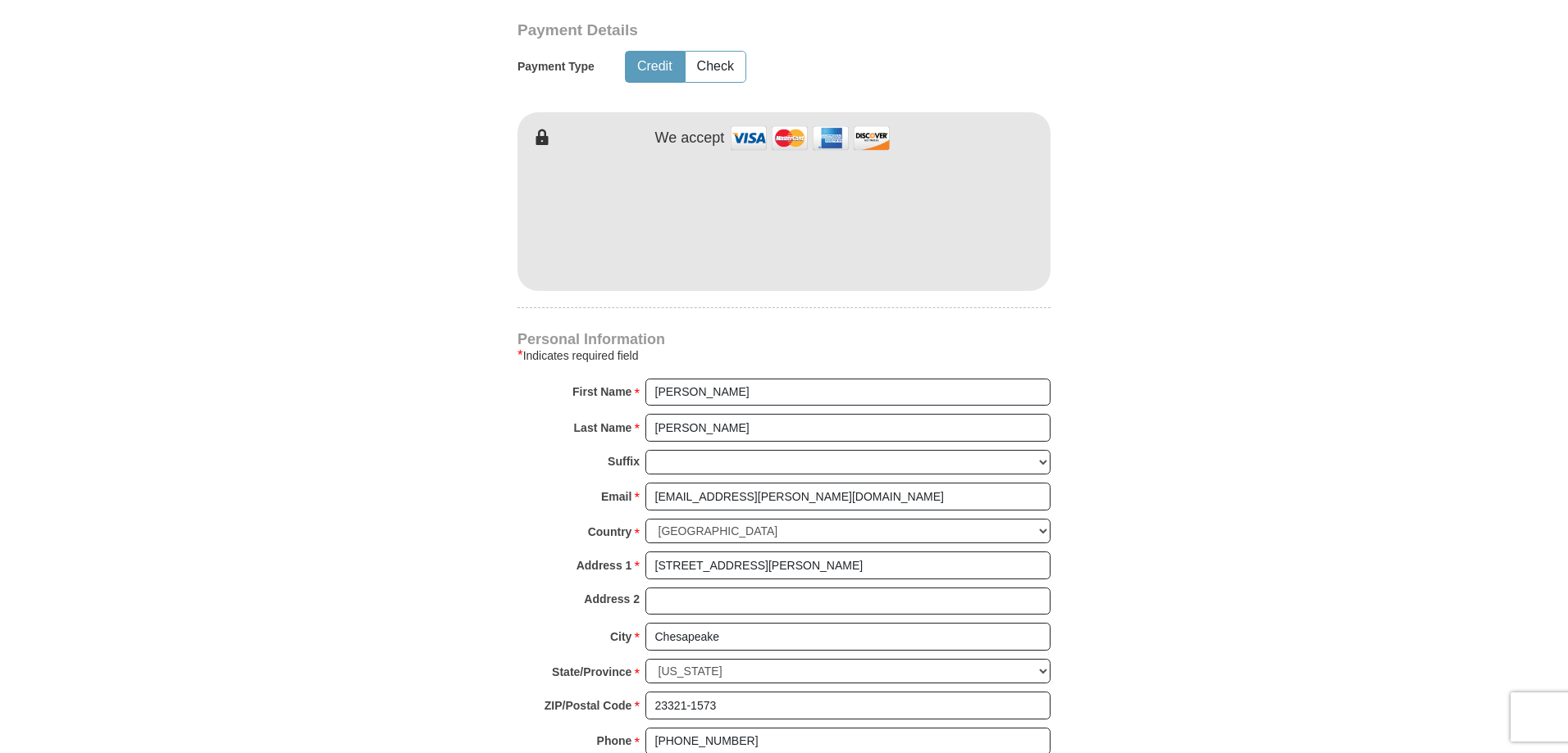
scroll to position [984, 0]
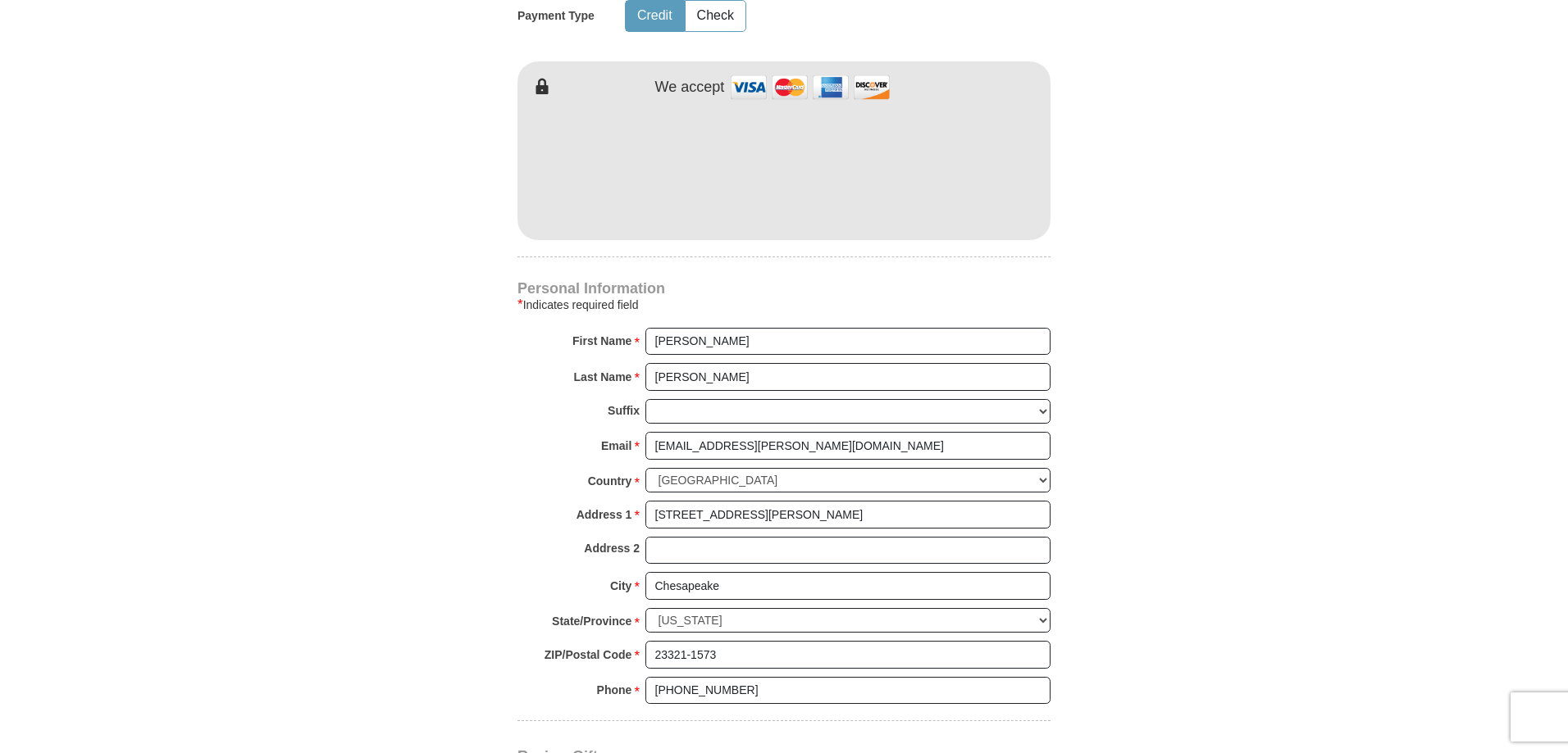
click at [260, 275] on body "Kenneth Copeland Ministries Giving Together, we're helping people all over the …" at bounding box center [784, 546] width 1568 height 3060
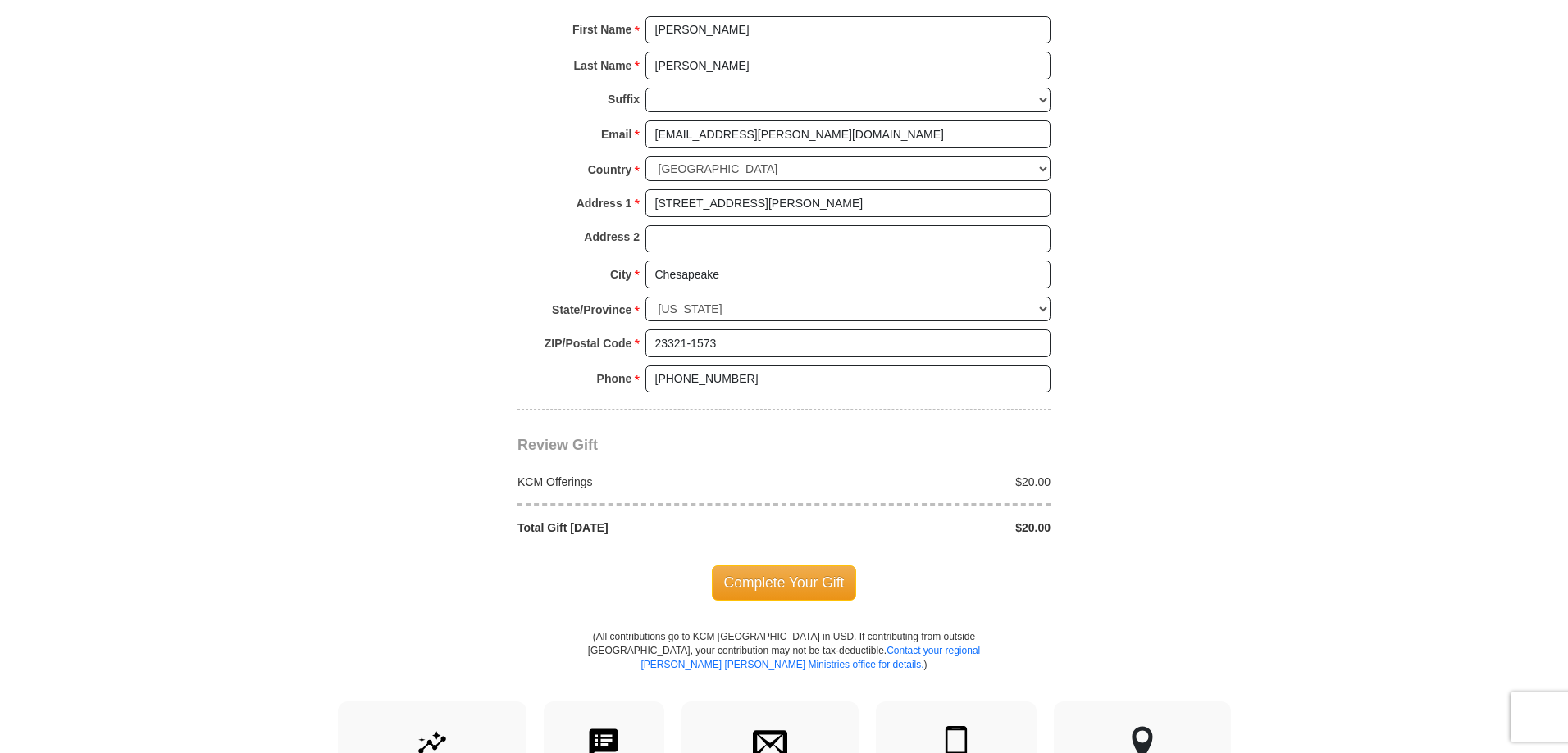
scroll to position [1475, 0]
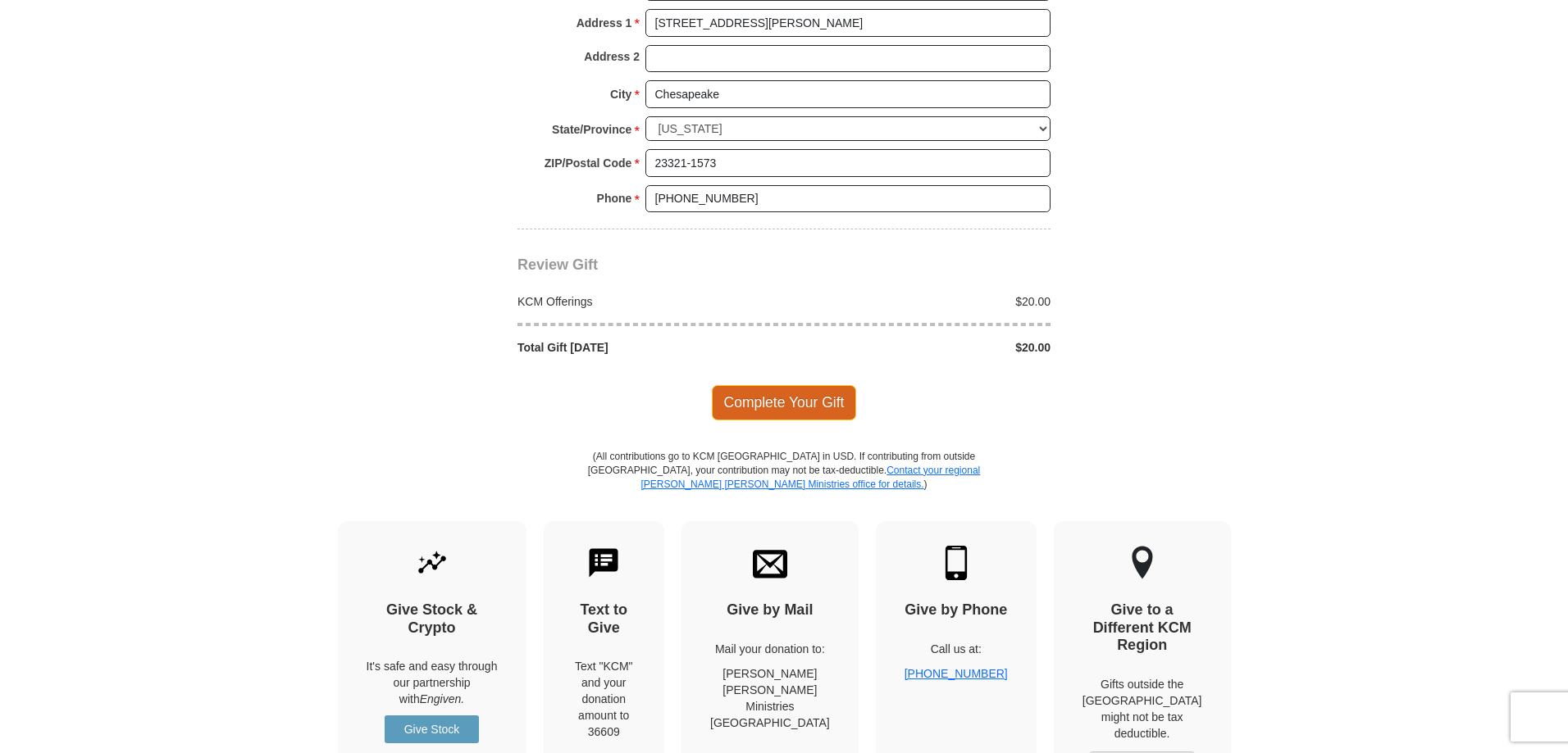
click at [793, 415] on span "Complete Your Gift" at bounding box center [784, 402] width 146 height 35
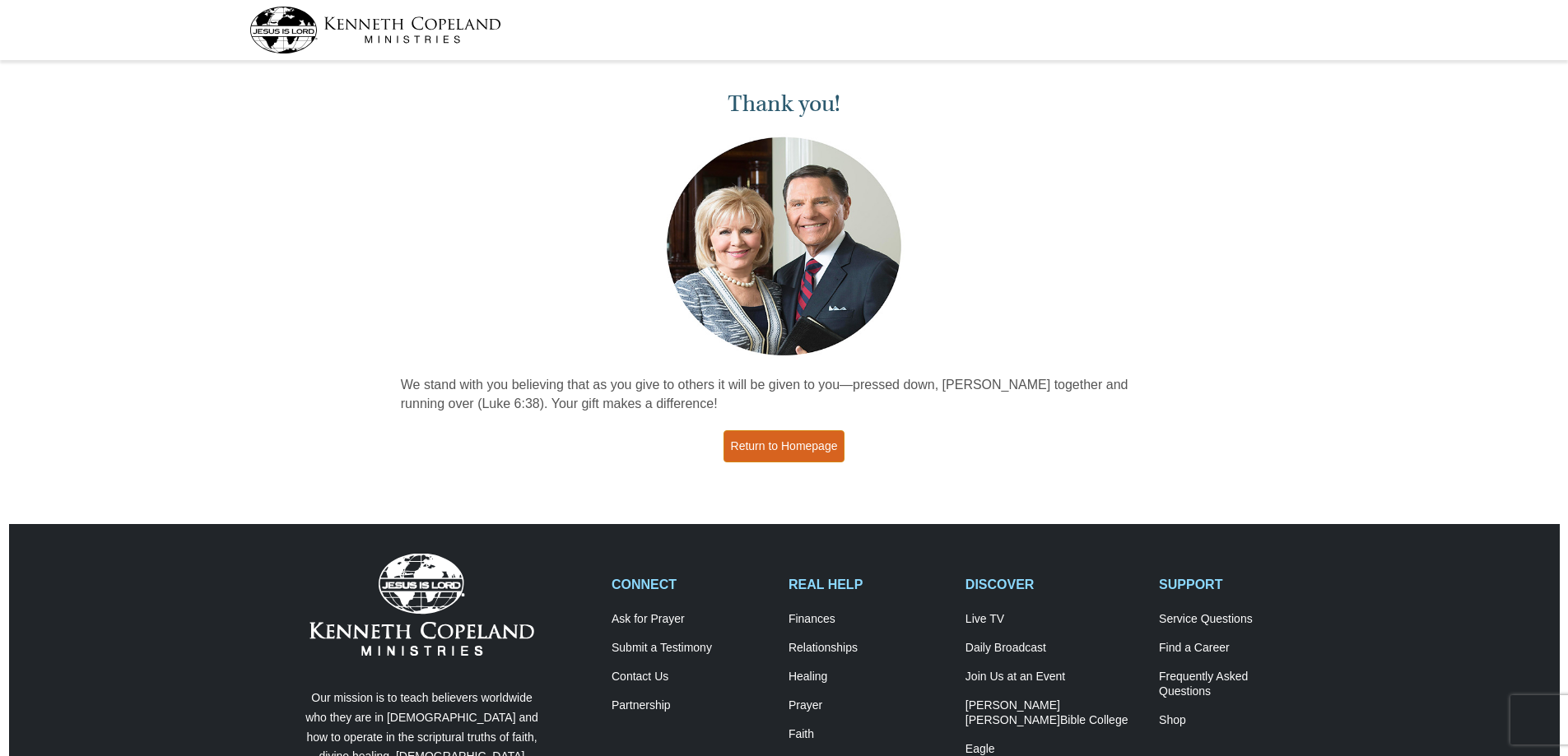
click at [797, 453] on link "Return to Homepage" at bounding box center [784, 446] width 122 height 32
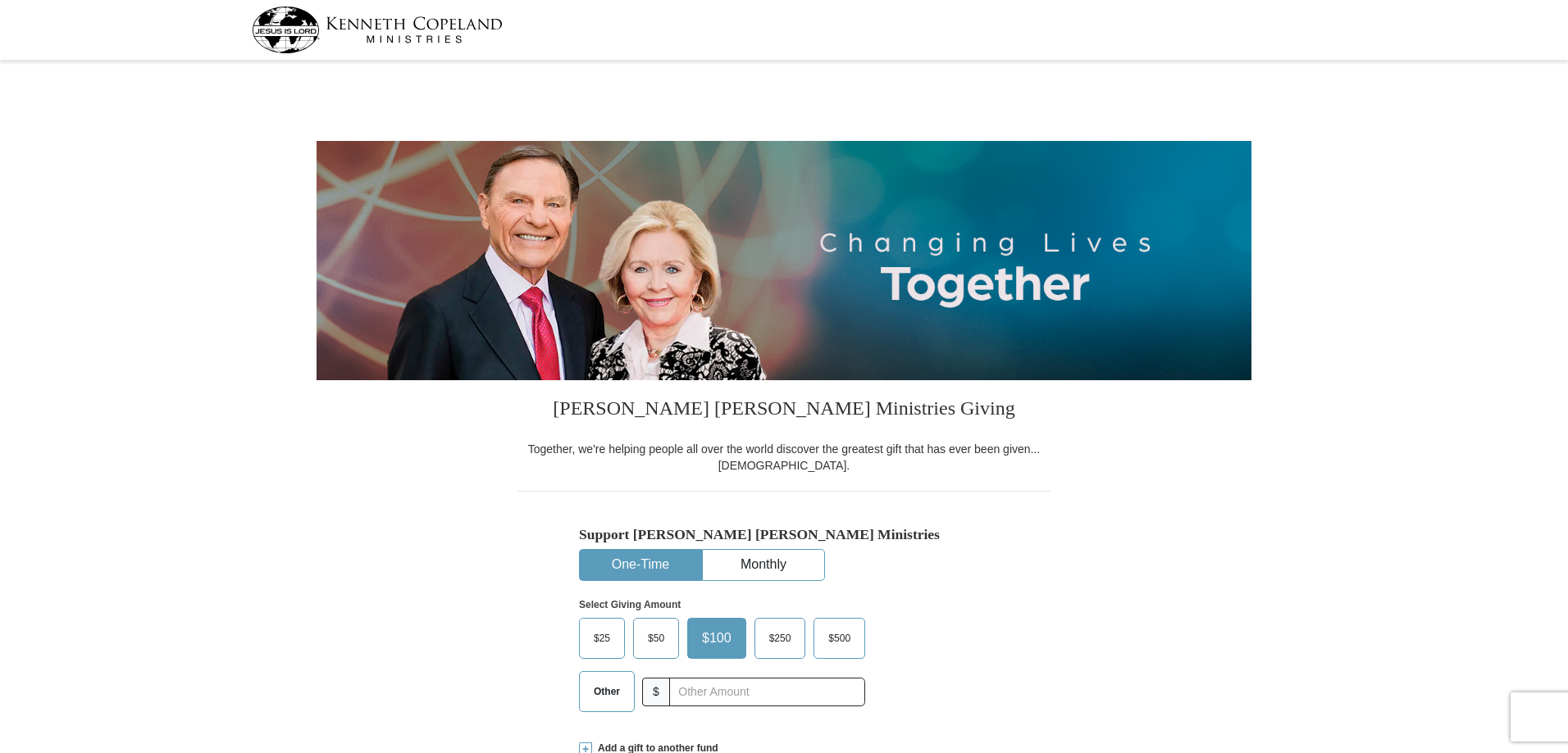
select select "VA"
click at [298, 45] on img at bounding box center [377, 29] width 251 height 47
